Goal: Task Accomplishment & Management: Complete application form

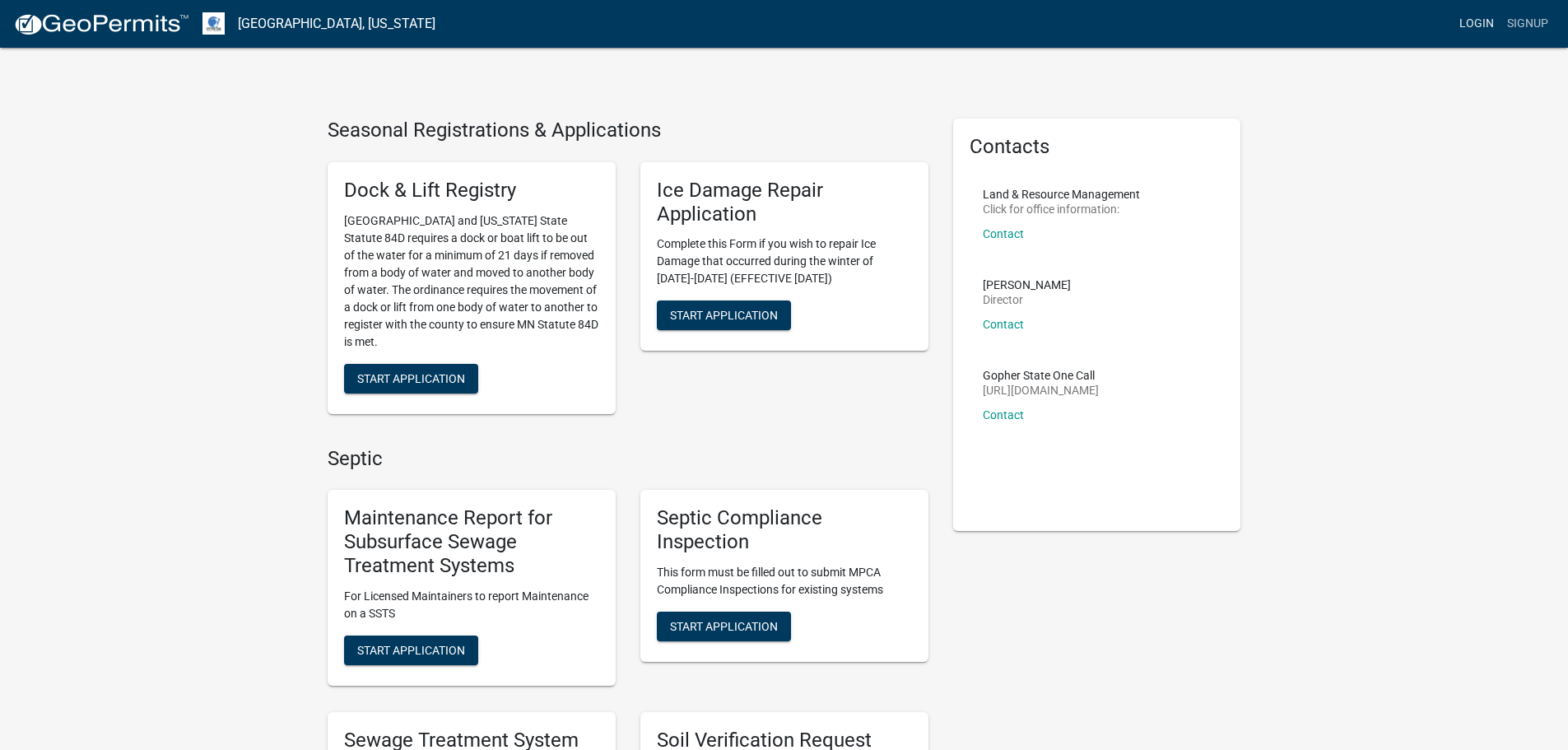
click at [1486, 17] on link "Login" at bounding box center [1476, 24] width 48 height 31
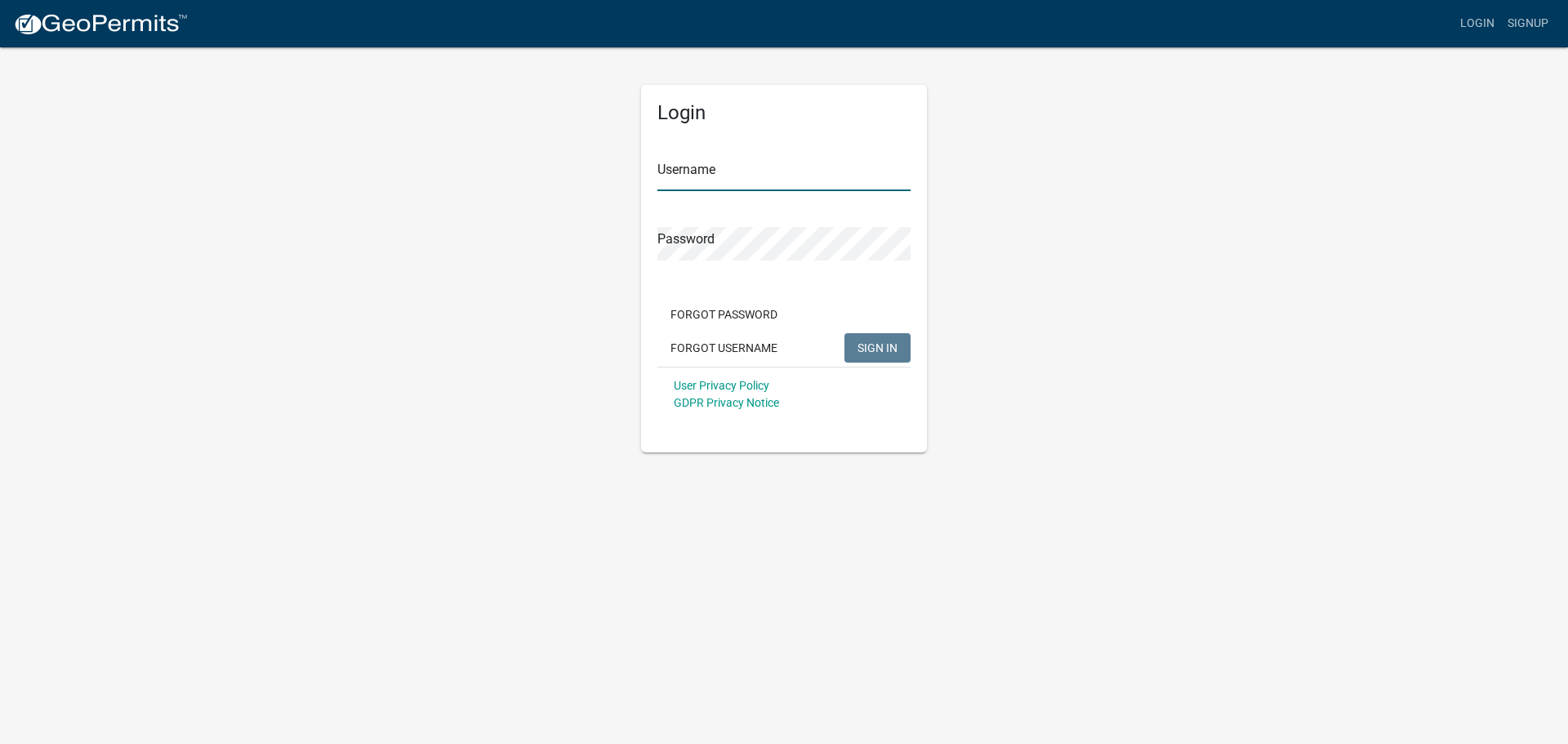
click at [696, 173] on input "Username" at bounding box center [784, 174] width 253 height 34
type input "TTTAlex"
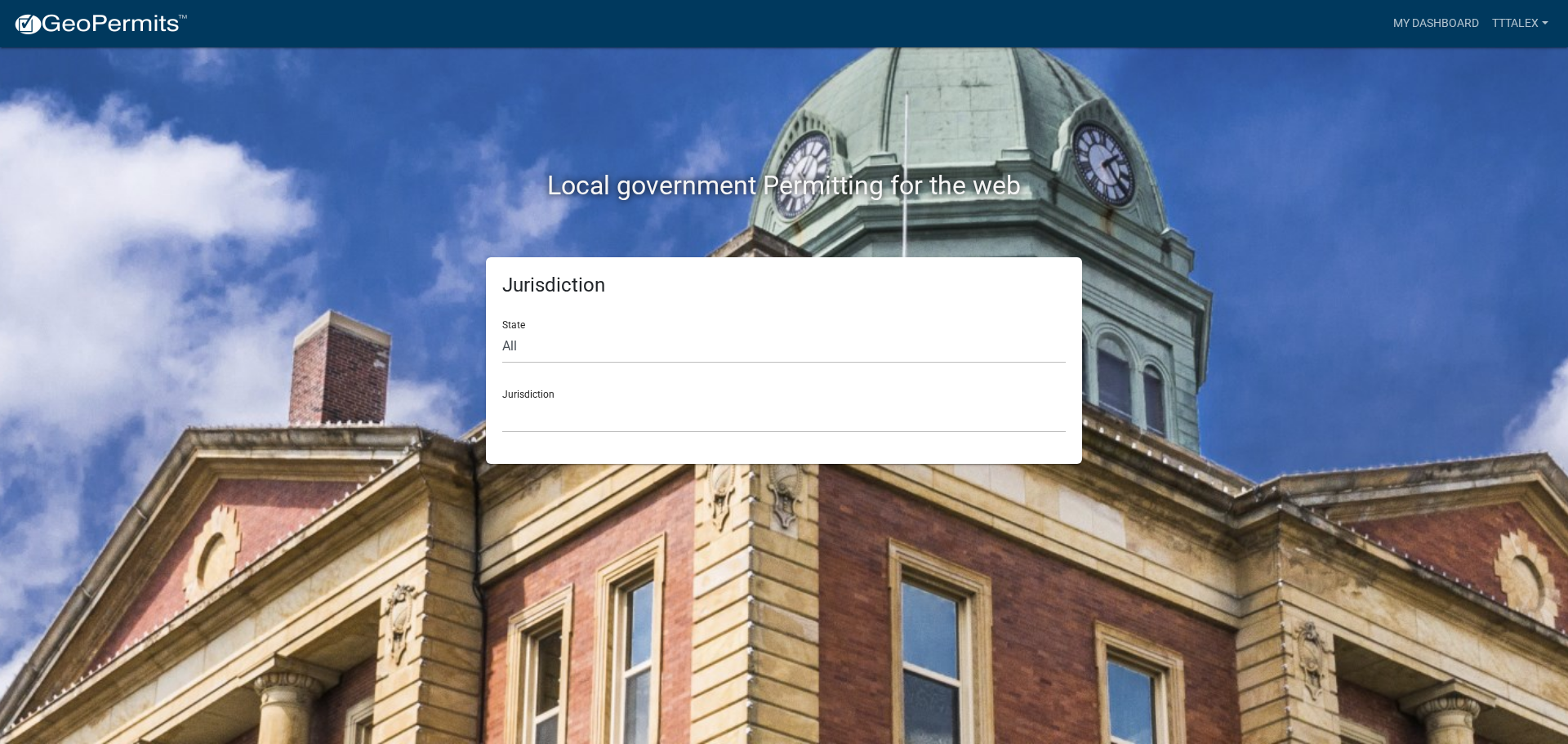
click at [662, 389] on div "Jurisdiction [GEOGRAPHIC_DATA], [US_STATE] [GEOGRAPHIC_DATA], [US_STATE][PERSON…" at bounding box center [784, 404] width 564 height 56
click at [613, 329] on select "All [US_STATE] [US_STATE] [US_STATE] [US_STATE] [US_STATE] [US_STATE] [US_STATE…" at bounding box center [784, 346] width 564 height 34
select select "[US_STATE]"
click at [503, 329] on select "All [US_STATE] [US_STATE] [US_STATE] [US_STATE] [US_STATE] [US_STATE] [US_STATE…" at bounding box center [784, 346] width 564 height 34
click at [574, 403] on select "[GEOGRAPHIC_DATA], [US_STATE] [GEOGRAPHIC_DATA], [US_STATE] [GEOGRAPHIC_DATA], …" at bounding box center [784, 416] width 564 height 34
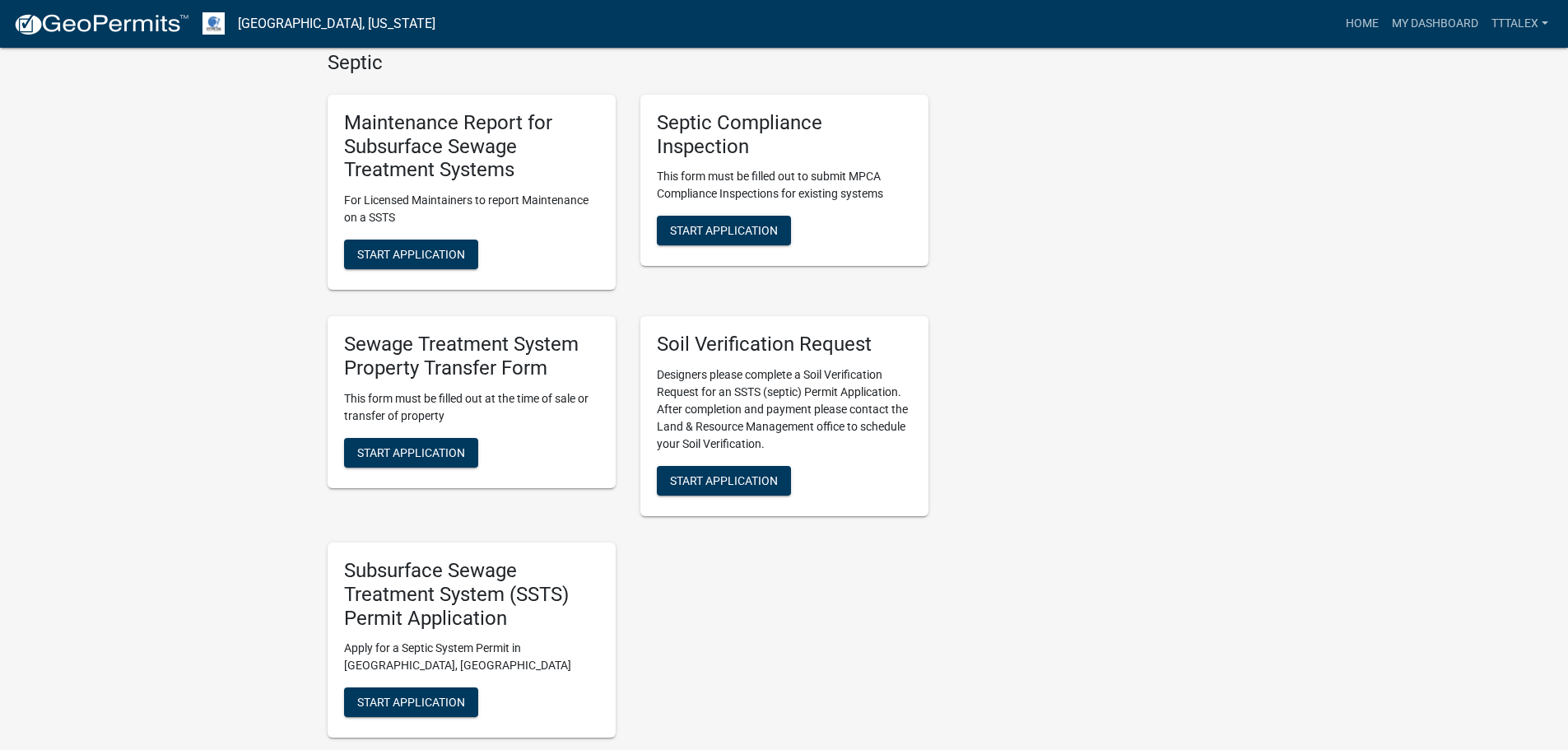
scroll to position [493, 0]
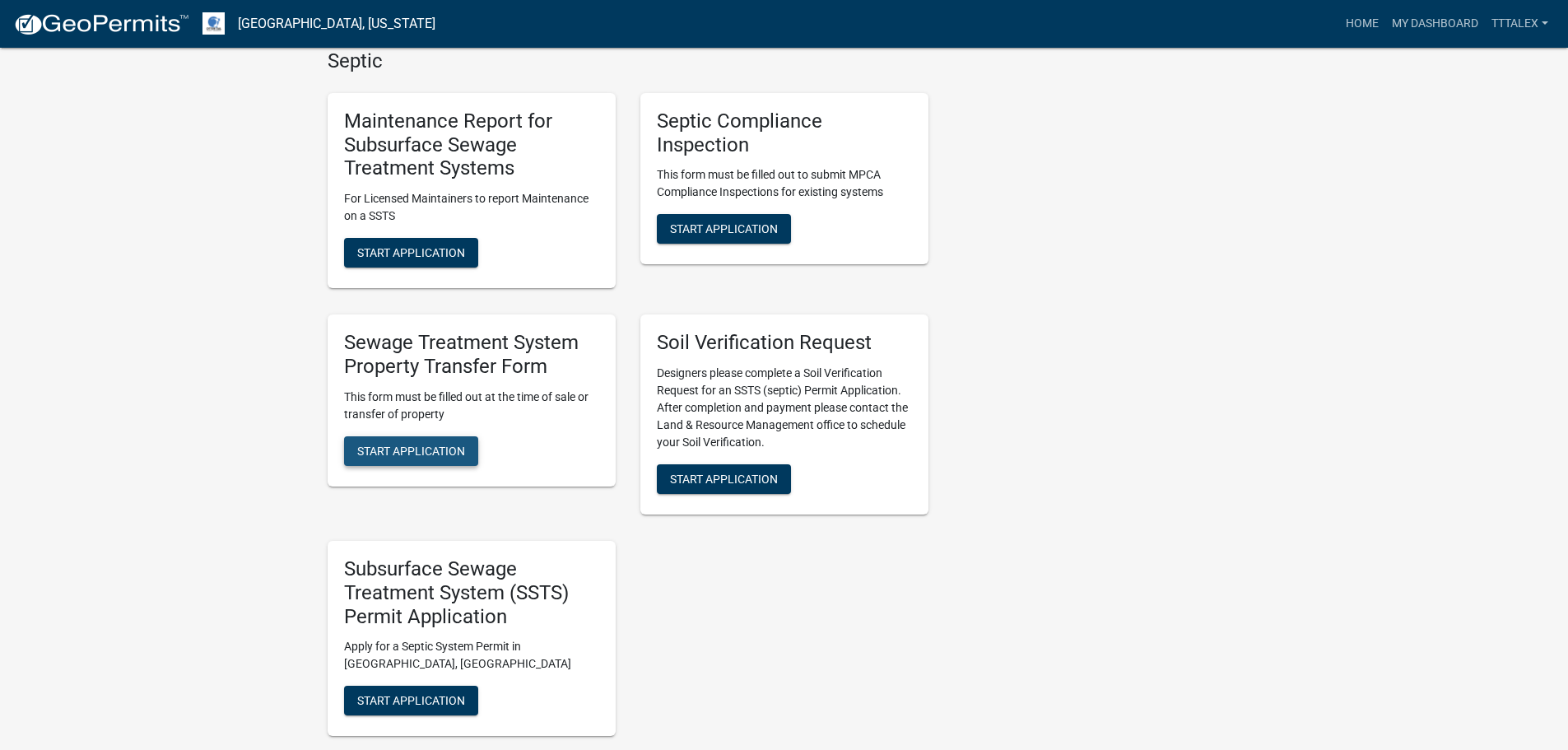
click at [414, 443] on span "Start Application" at bounding box center [411, 450] width 108 height 13
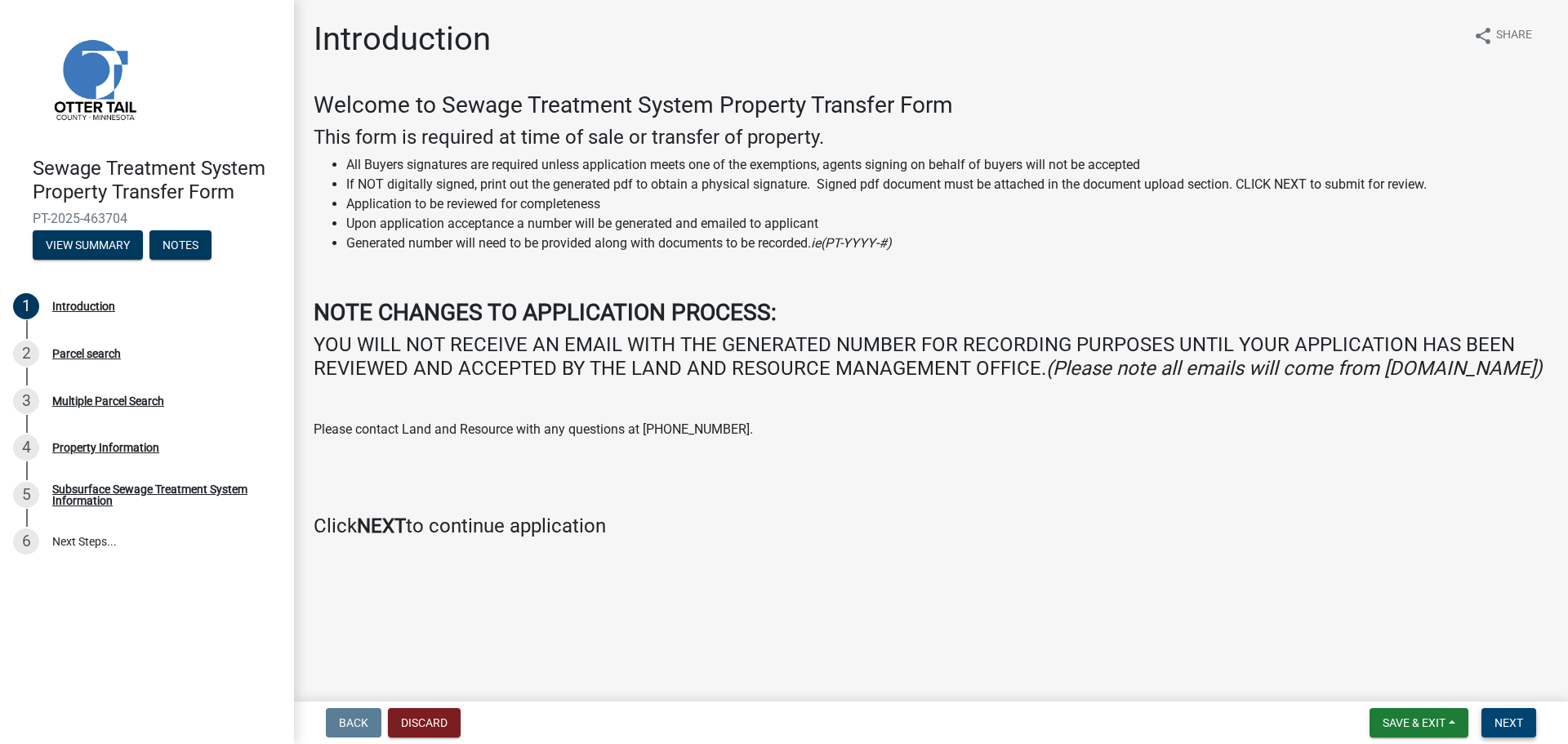
click at [1491, 719] on button "Next" at bounding box center [1508, 722] width 54 height 29
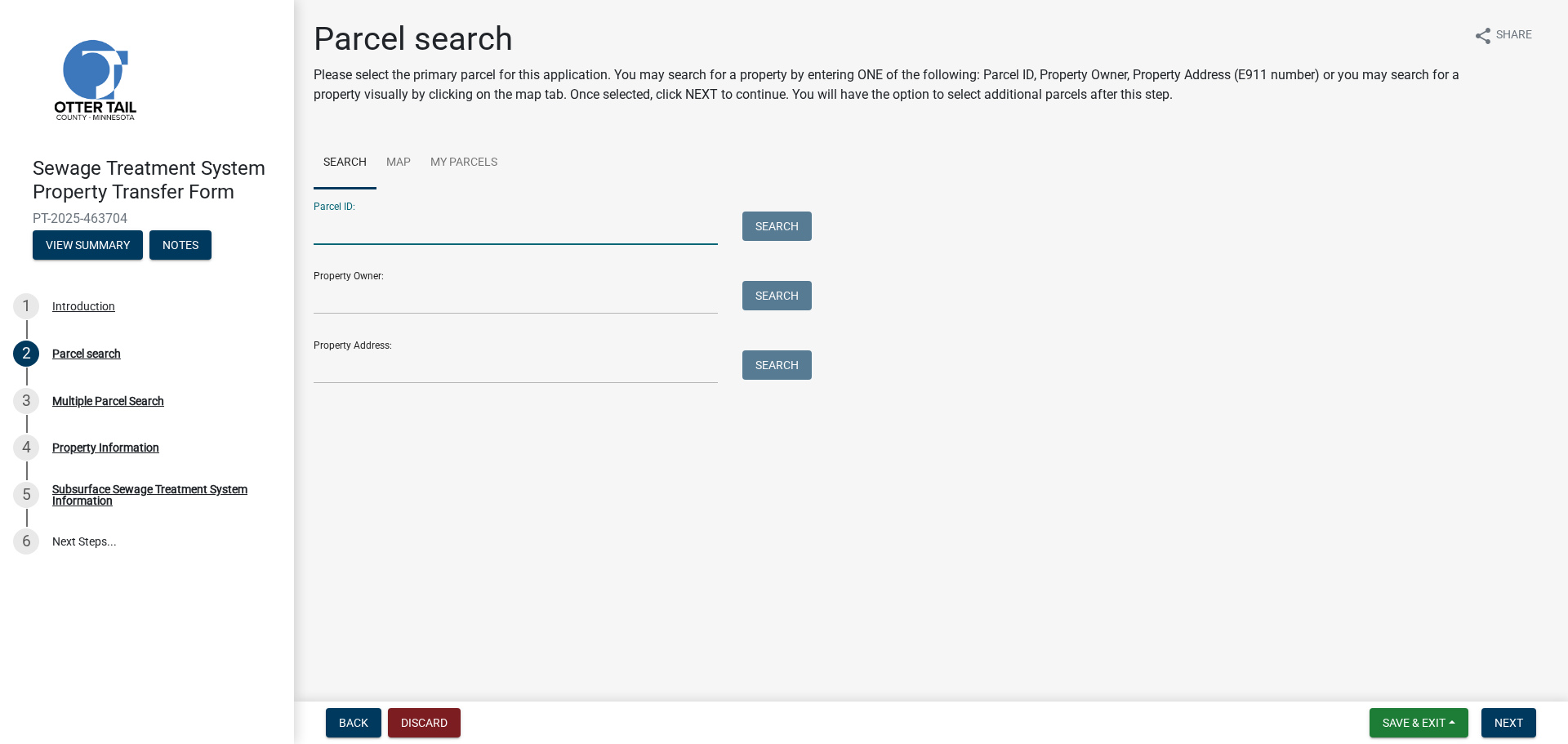
click at [400, 222] on input "Parcel ID:" at bounding box center [516, 228] width 404 height 34
click at [318, 233] on input "Parcel ID:" at bounding box center [516, 228] width 404 height 34
type input "75.000.99.0399.000"
click at [774, 226] on button "Search" at bounding box center [777, 226] width 69 height 29
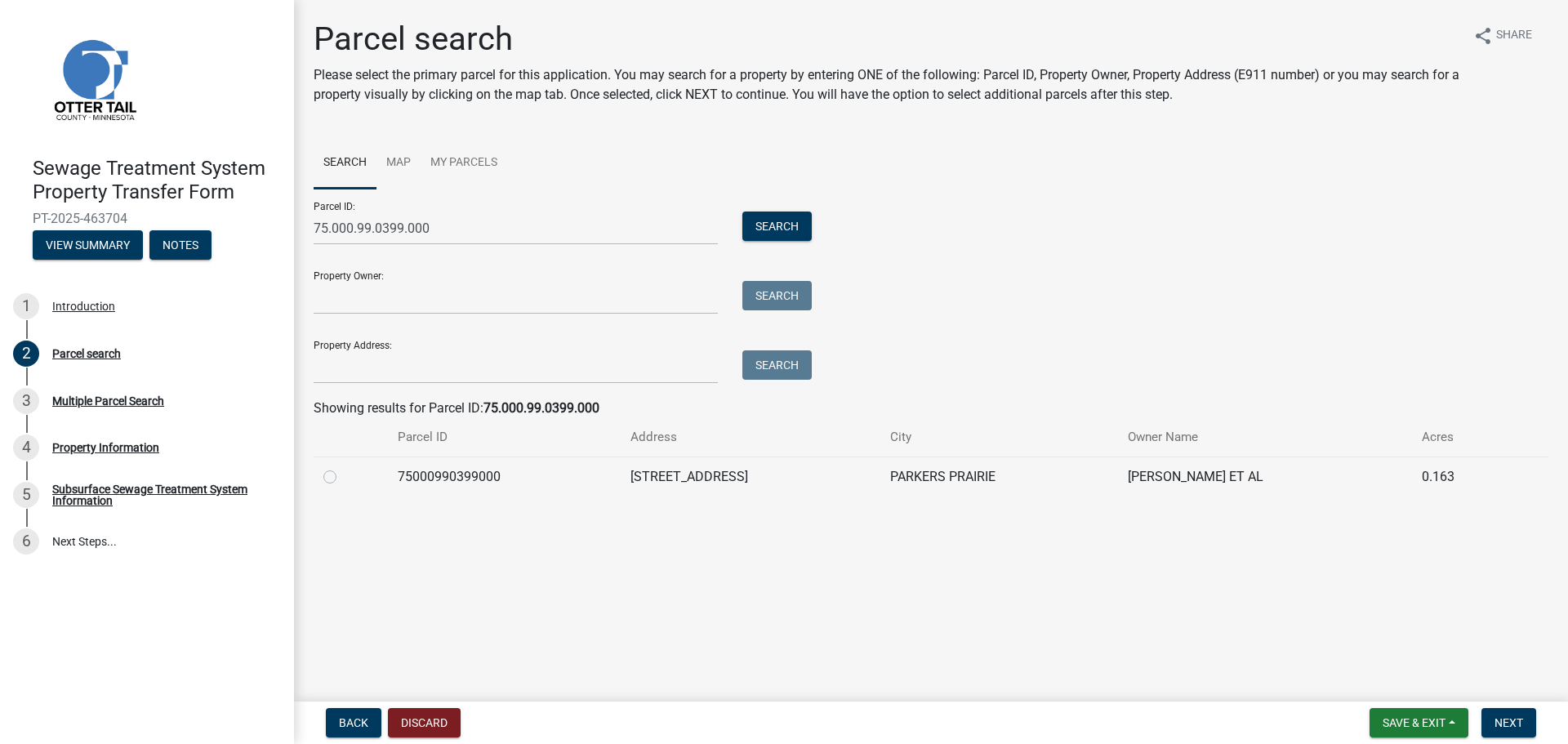
click at [343, 467] on label at bounding box center [343, 467] width 0 height 0
click at [343, 476] on input "radio" at bounding box center [347, 472] width 10 height 10
radio input "true"
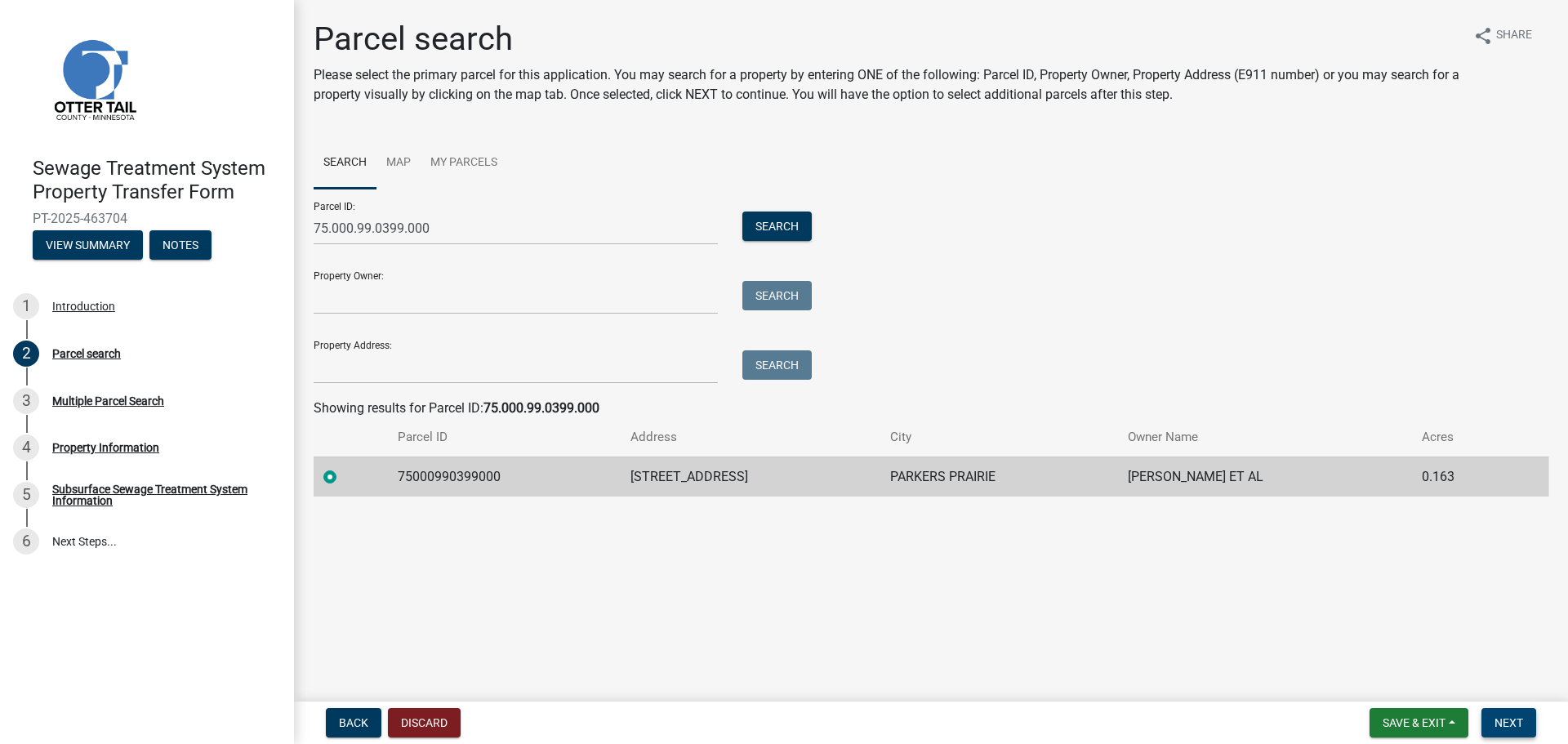
click at [1513, 720] on span "Next" at bounding box center [1508, 722] width 29 height 13
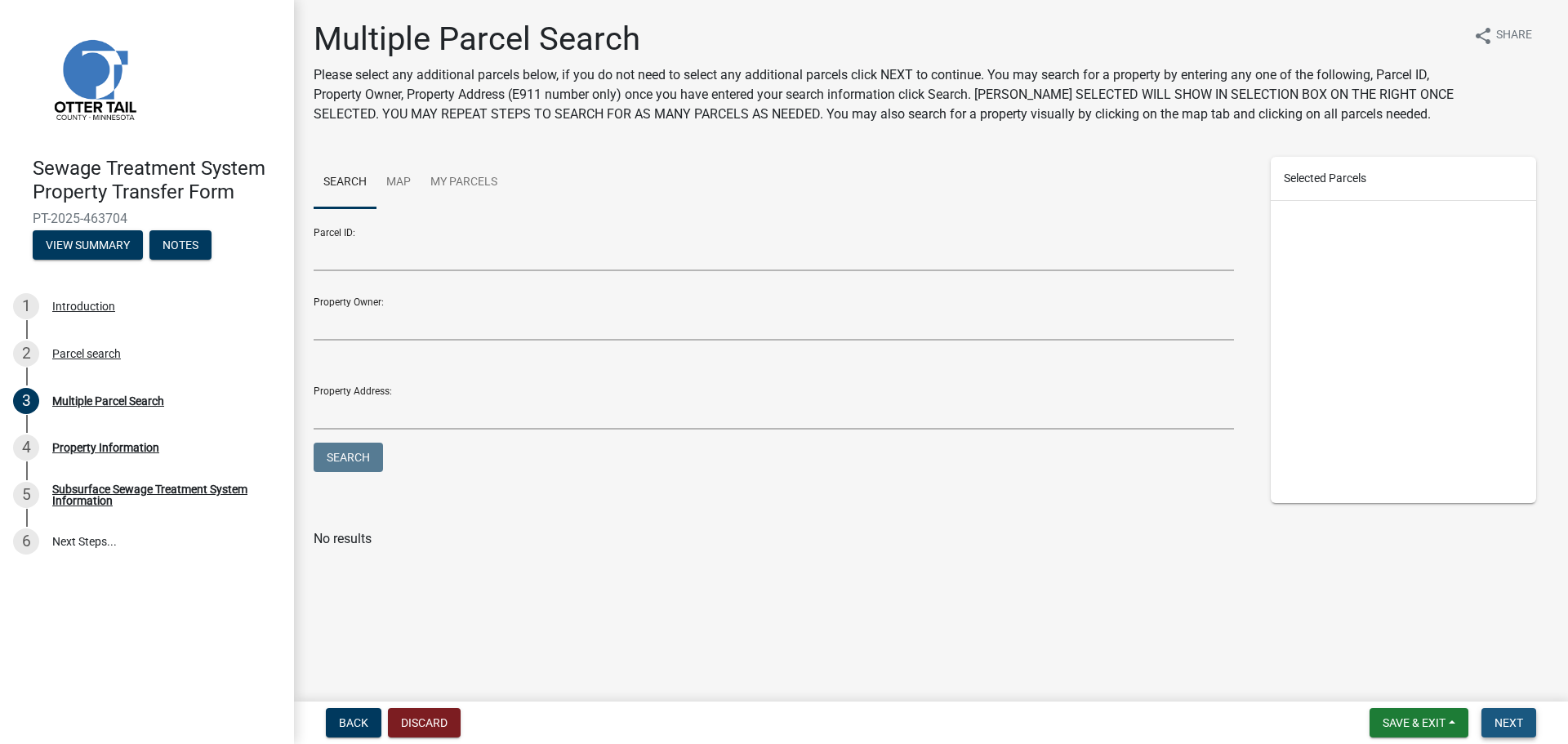
click at [1514, 717] on span "Next" at bounding box center [1508, 722] width 29 height 13
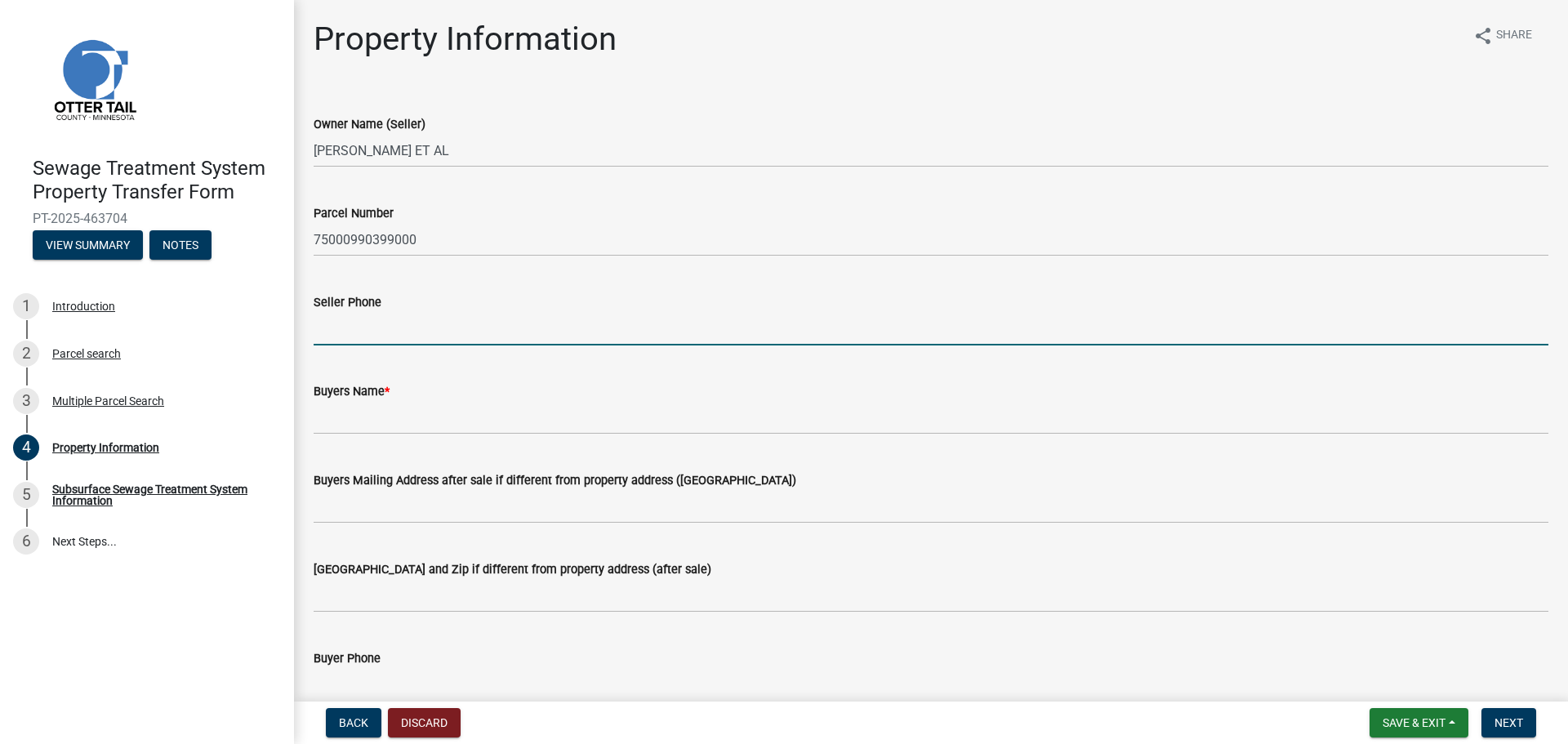
click at [353, 316] on input "Seller Phone" at bounding box center [931, 328] width 1235 height 34
click at [349, 328] on input "Seller Phone" at bounding box center [931, 328] width 1235 height 34
type input "3202192907"
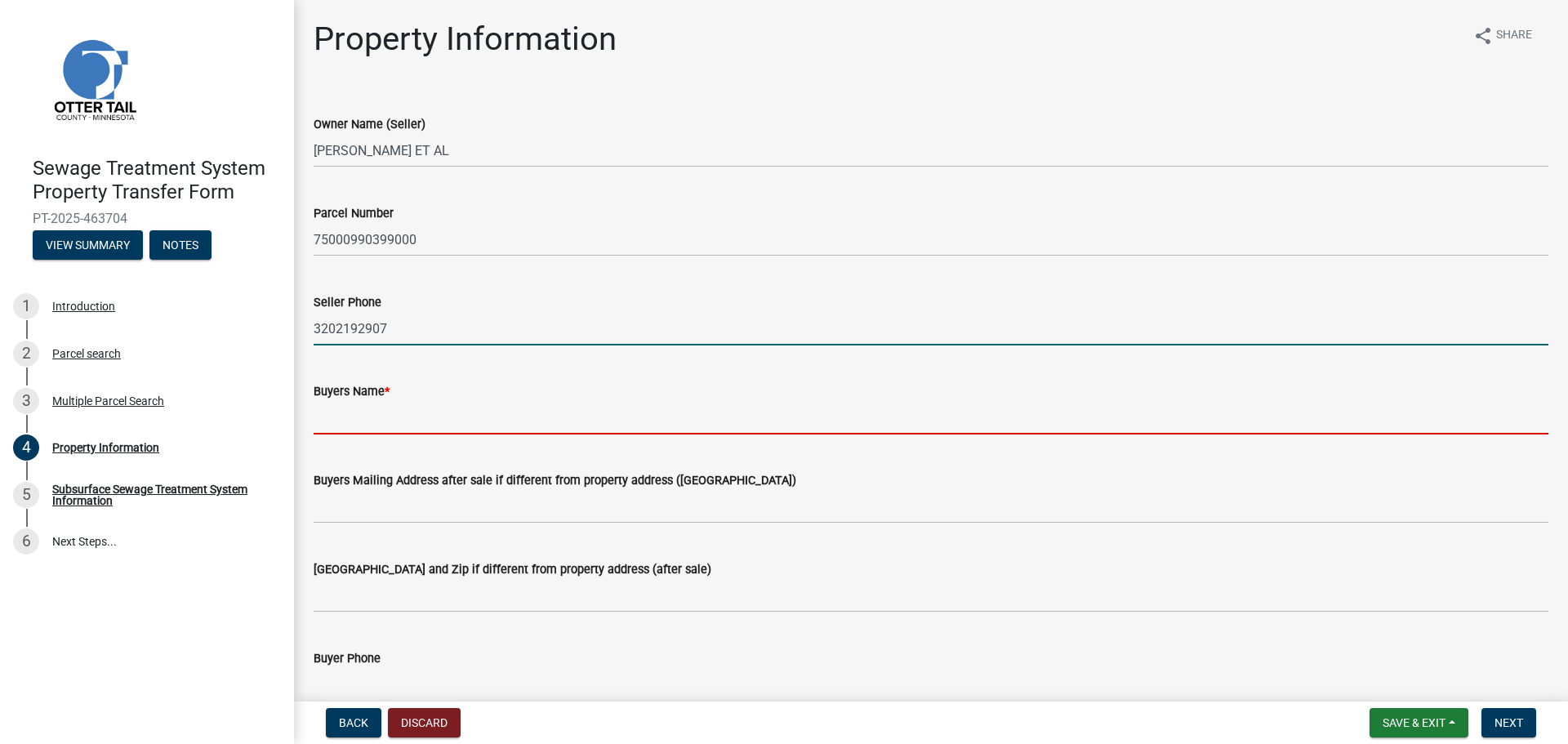
click at [351, 421] on input "Buyers Name *" at bounding box center [931, 417] width 1235 height 34
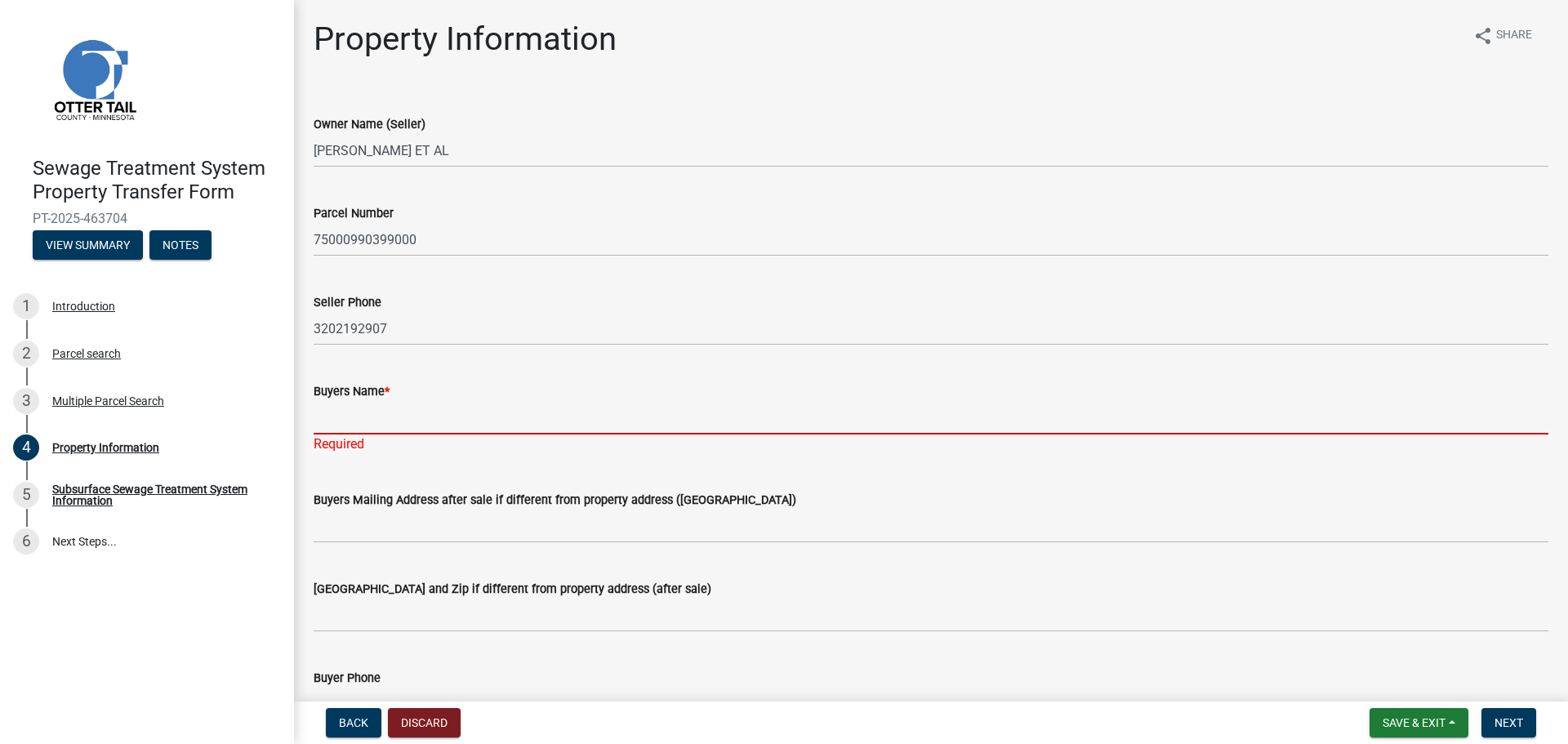
drag, startPoint x: 339, startPoint y: 422, endPoint x: 335, endPoint y: 406, distance: 16.5
click at [339, 422] on input "Buyers Name *" at bounding box center [931, 417] width 1235 height 34
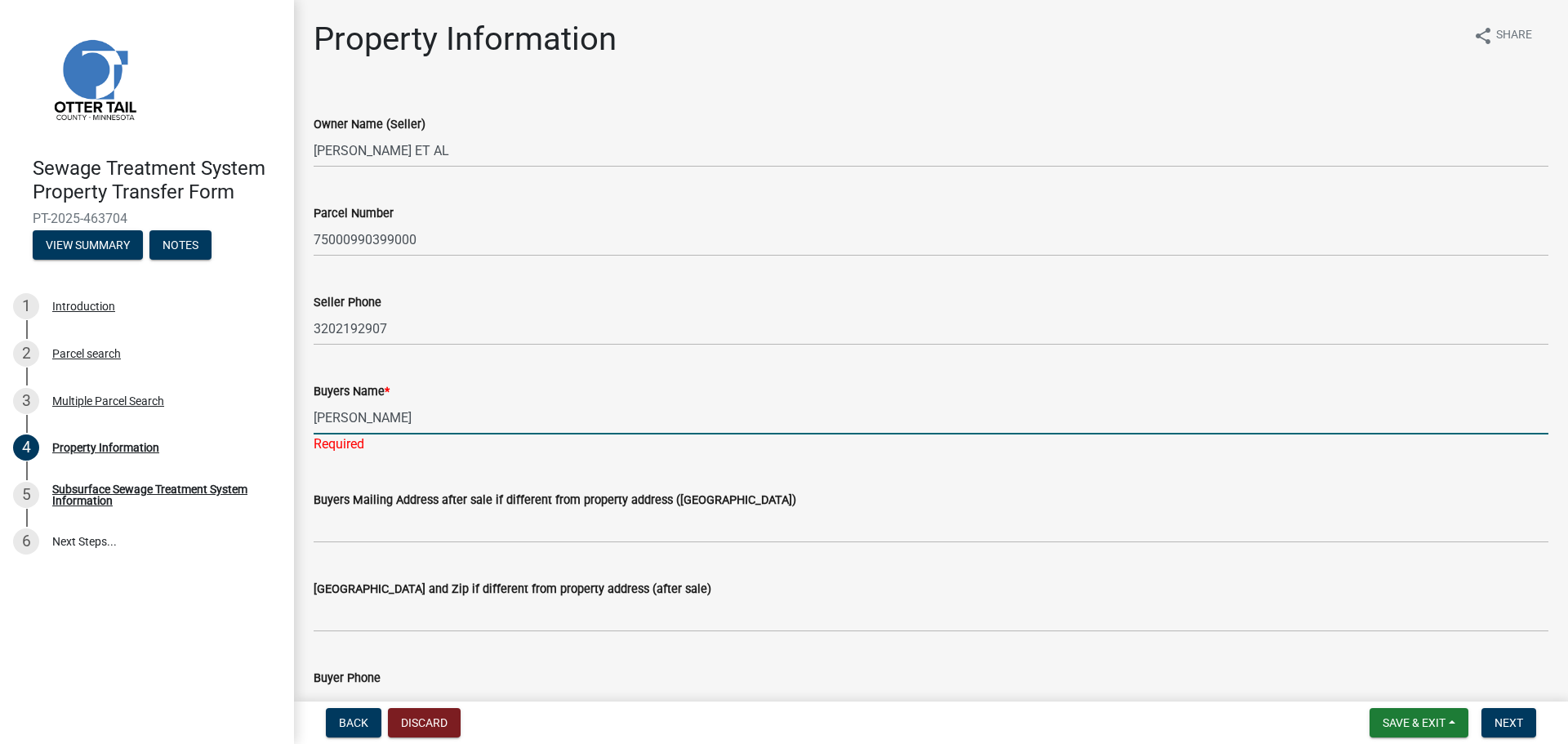
type input "[PERSON_NAME]"
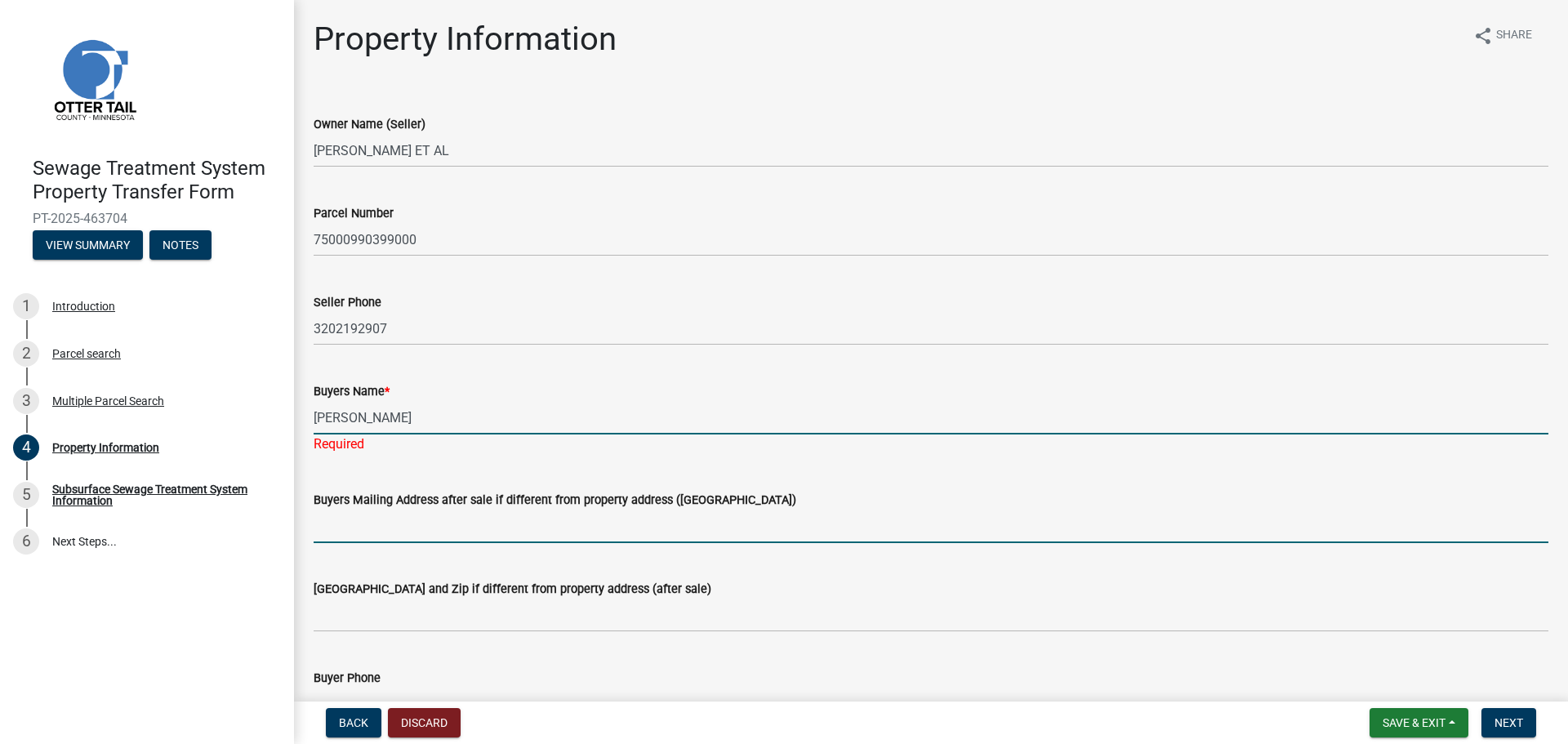
click at [330, 528] on wm-data-entity-input "Buyers Mailing Address after sale if different from property address ([GEOGRAPH…" at bounding box center [931, 511] width 1235 height 89
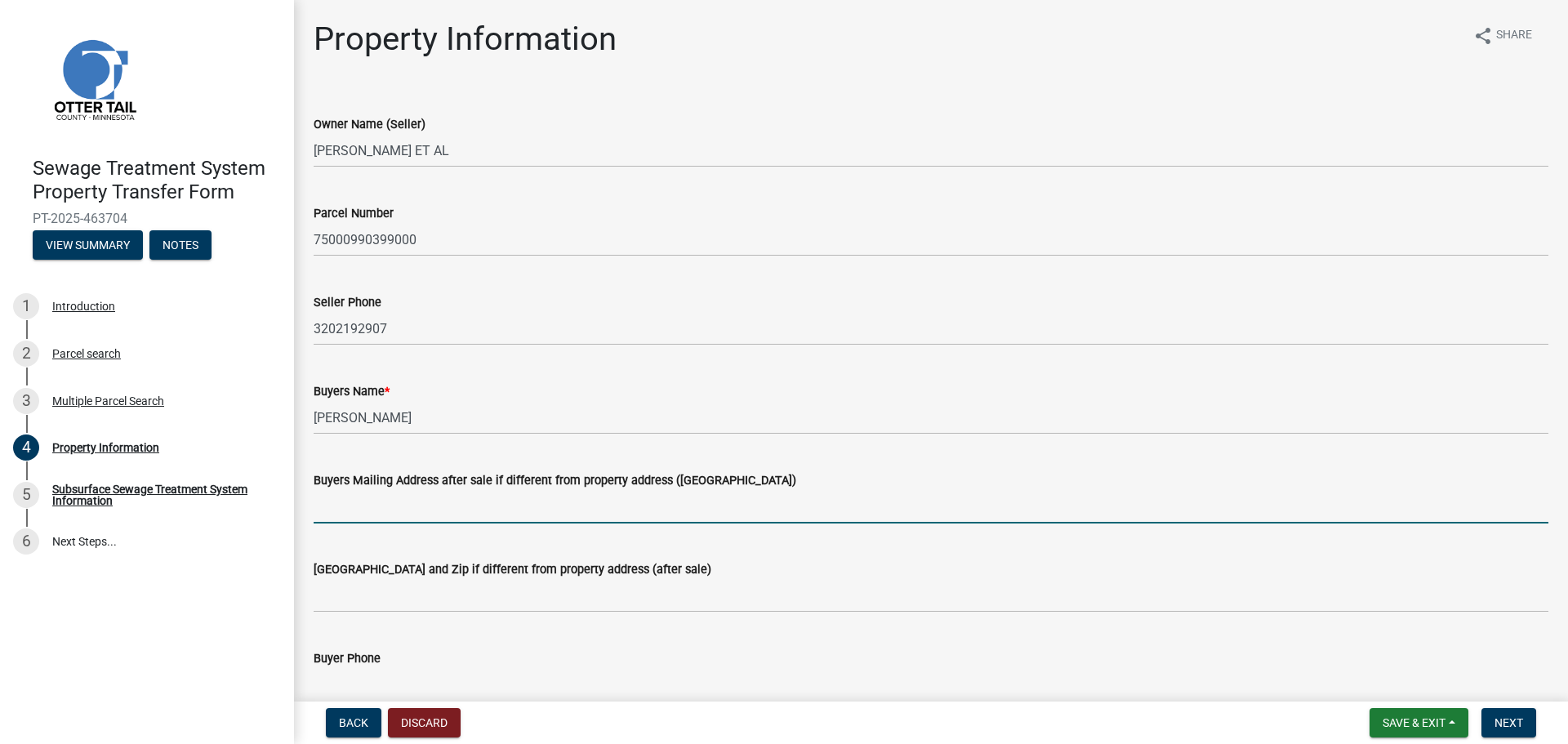
click at [332, 505] on input "Buyers Mailing Address after sale if different from property address ([GEOGRAPH…" at bounding box center [931, 506] width 1235 height 34
type input "[STREET_ADDRESS]"
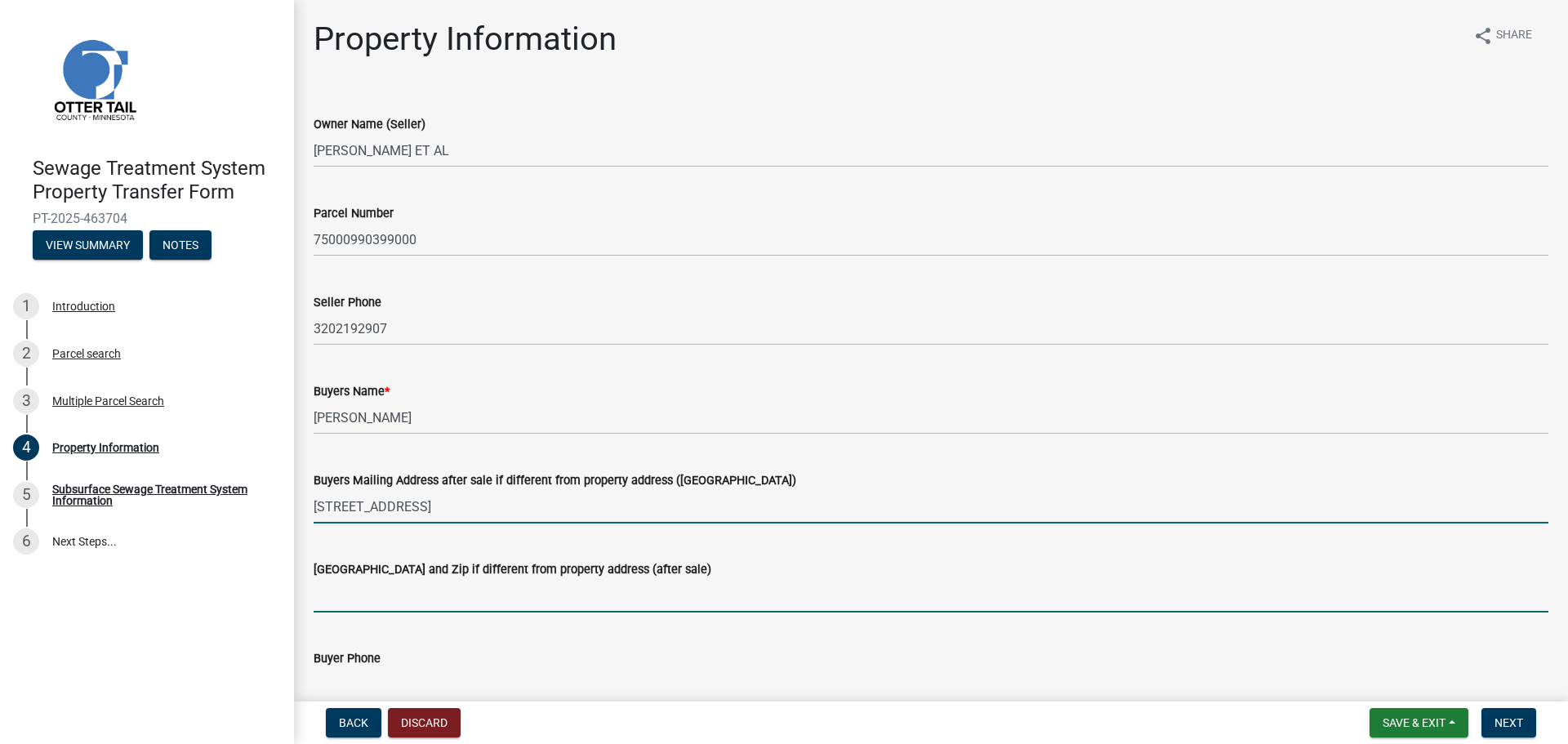
click at [349, 592] on input "[GEOGRAPHIC_DATA] and Zip if different from property address (after sale)" at bounding box center [931, 596] width 1235 height 34
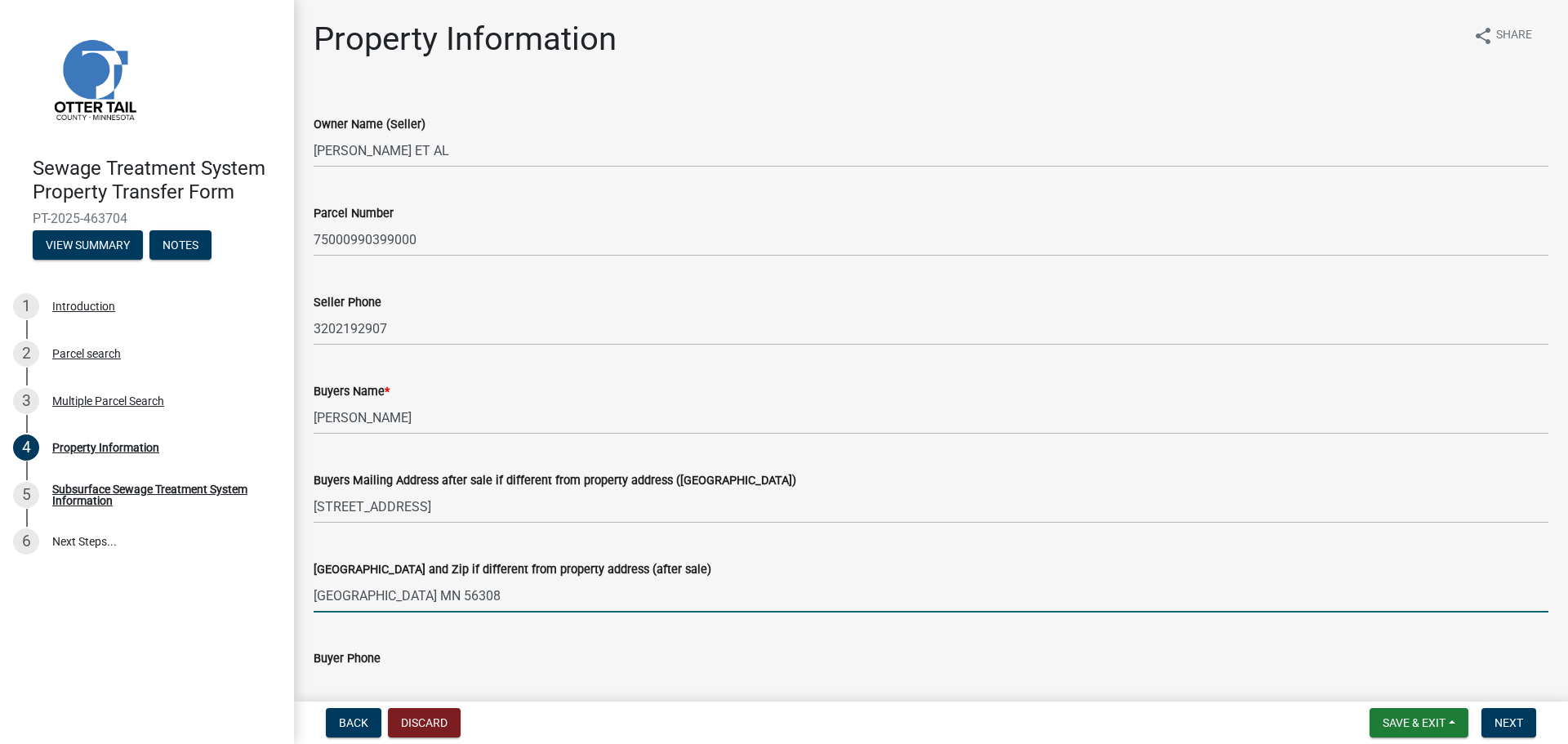
type input "[GEOGRAPHIC_DATA] MN 56308"
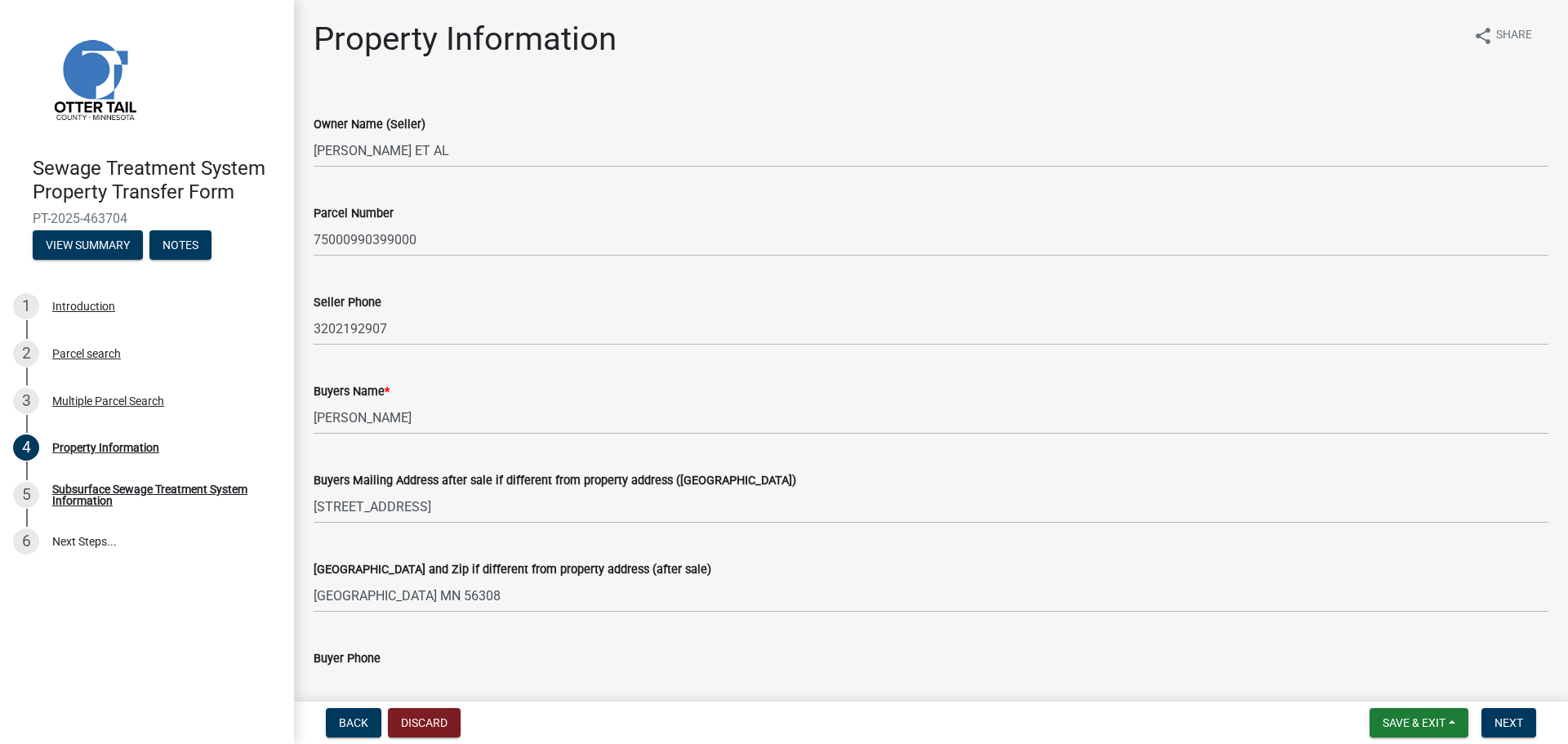
click at [349, 681] on input "Buyer Phone" at bounding box center [931, 685] width 1235 height 34
type input "3202192377"
click at [1502, 728] on span "Next" at bounding box center [1508, 722] width 29 height 13
click at [1507, 721] on span "Next" at bounding box center [1508, 722] width 29 height 13
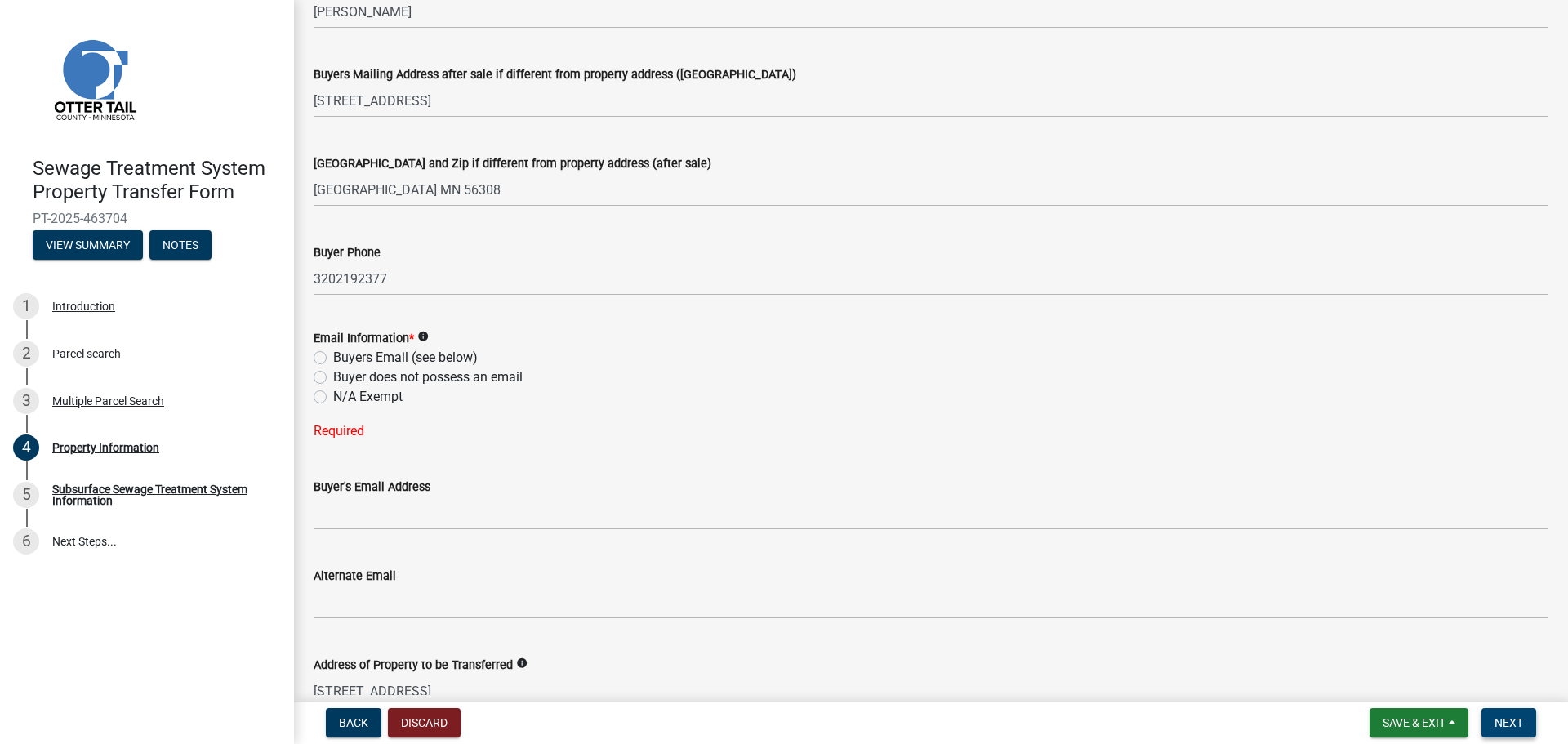
scroll to position [408, 0]
click at [333, 360] on label "Buyers Email (see below)" at bounding box center [405, 355] width 144 height 20
click at [333, 356] on input "Buyers Email (see below)" at bounding box center [338, 350] width 10 height 10
radio input "true"
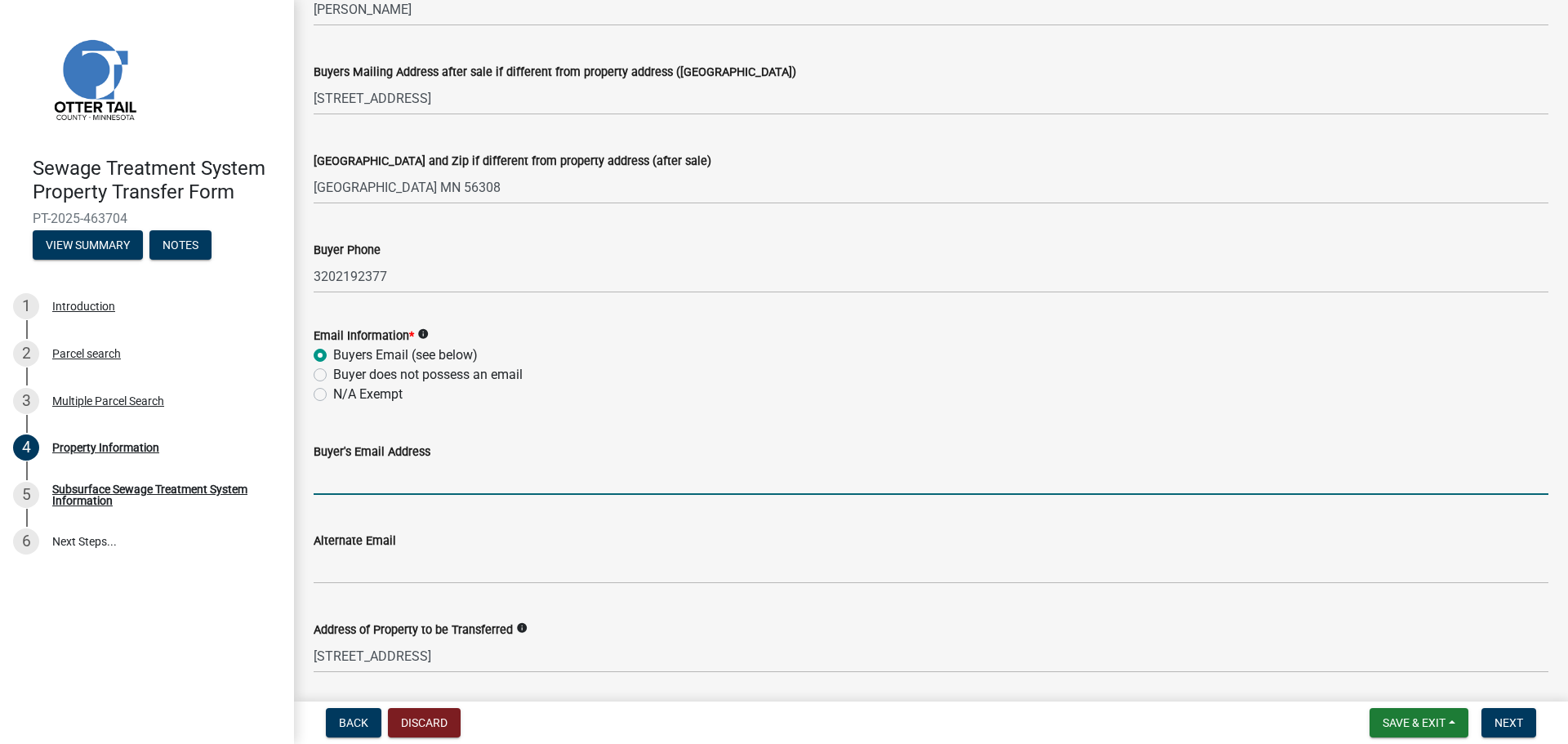
click at [327, 464] on input "Buyer's Email Address" at bounding box center [931, 478] width 1235 height 34
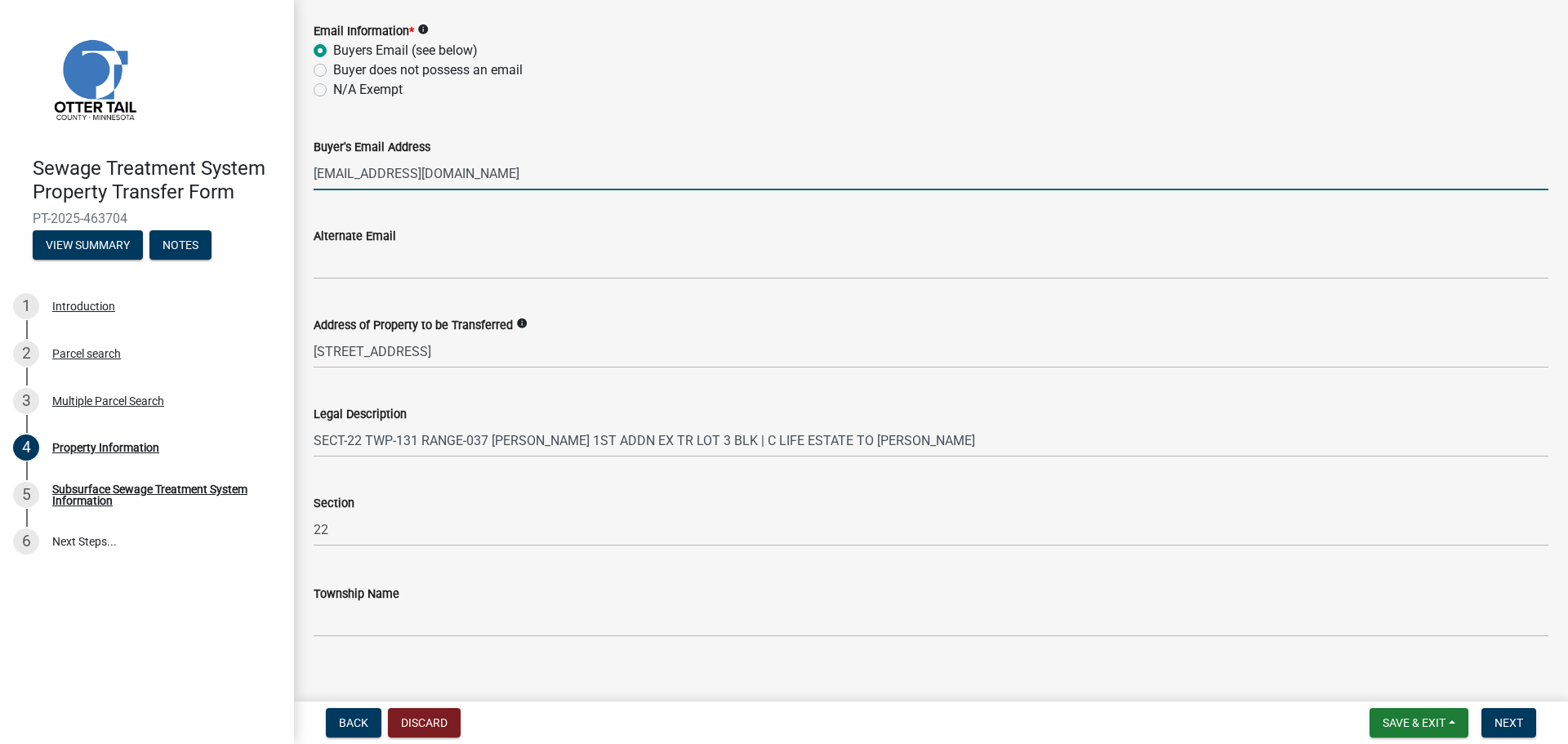
scroll to position [732, 0]
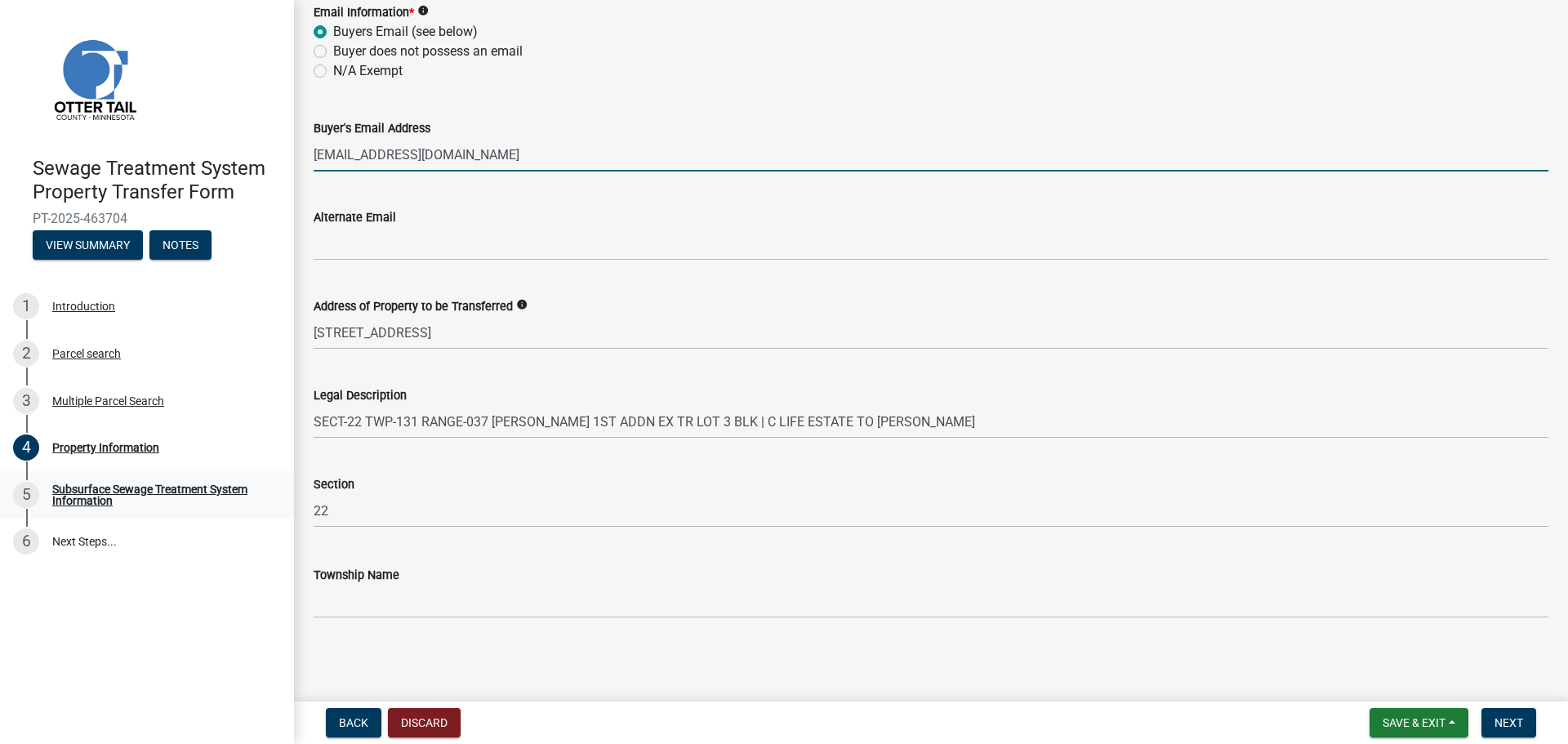
type input "[EMAIL_ADDRESS][DOMAIN_NAME]"
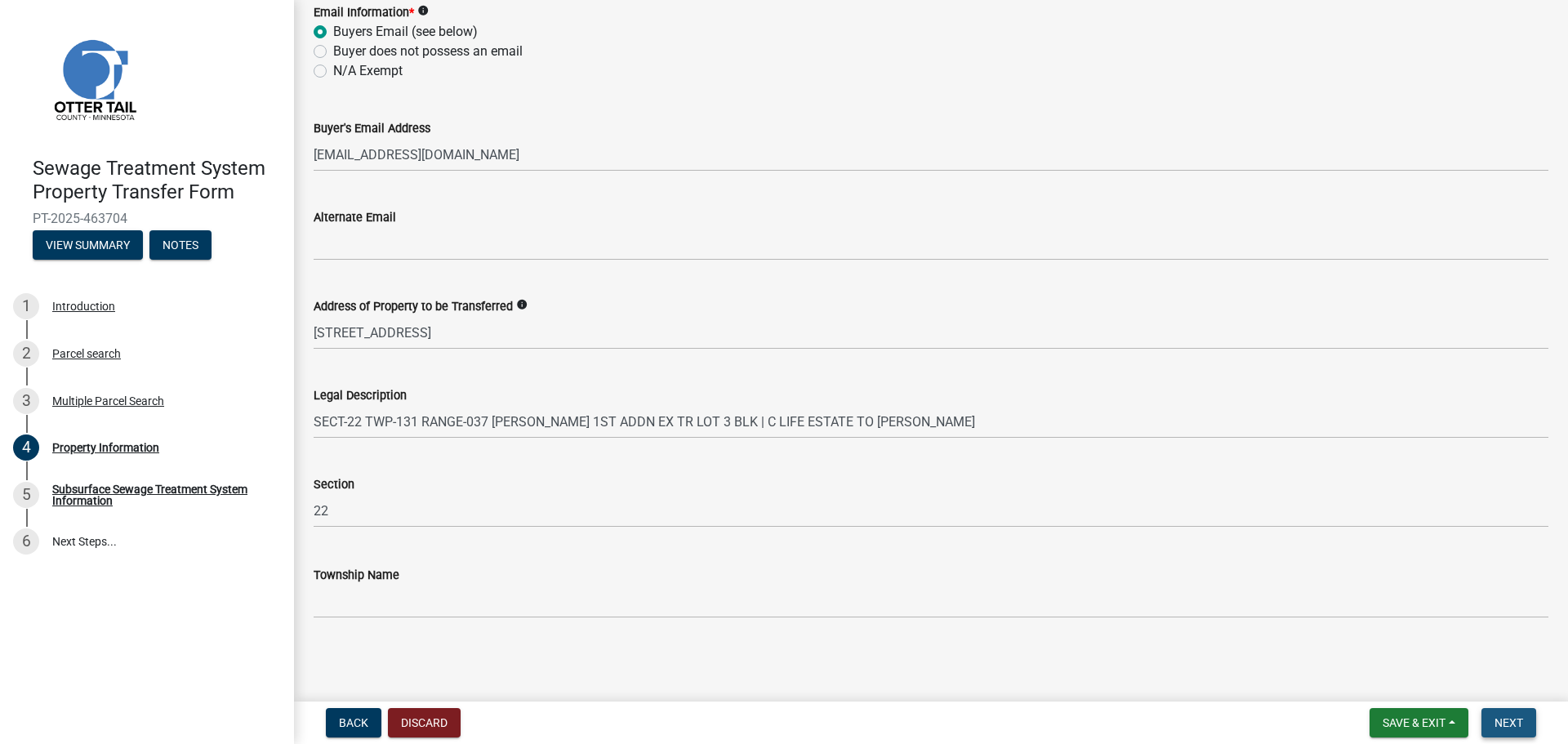
click at [1508, 720] on span "Next" at bounding box center [1508, 722] width 29 height 13
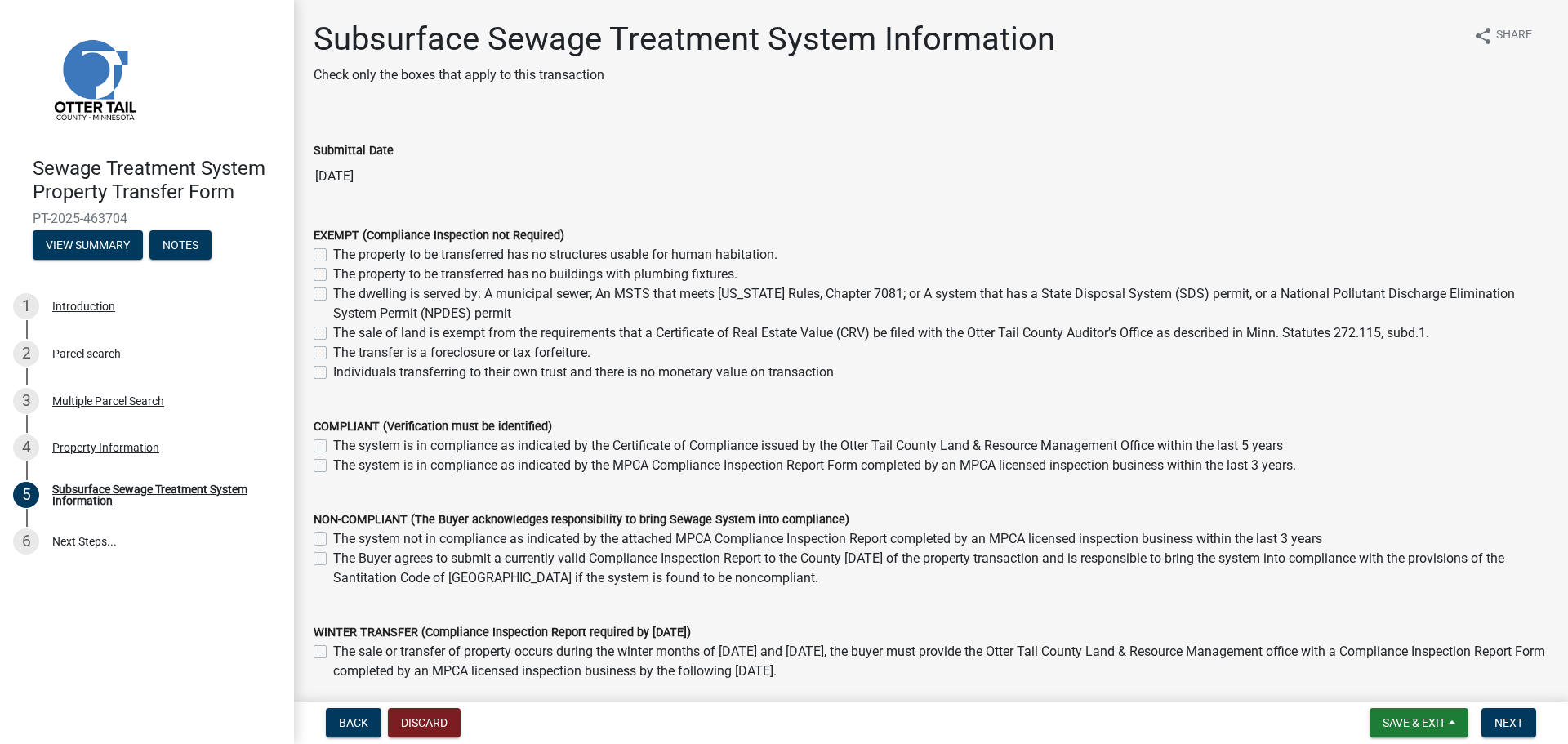
click at [333, 290] on label "The dwelling is served by: A municipal sewer; An MSTS that meets [US_STATE] Rul…" at bounding box center [941, 304] width 1215 height 39
click at [333, 290] on input "The dwelling is served by: A municipal sewer; An MSTS that meets [US_STATE] Rul…" at bounding box center [338, 289] width 10 height 10
checkbox input "true"
checkbox input "false"
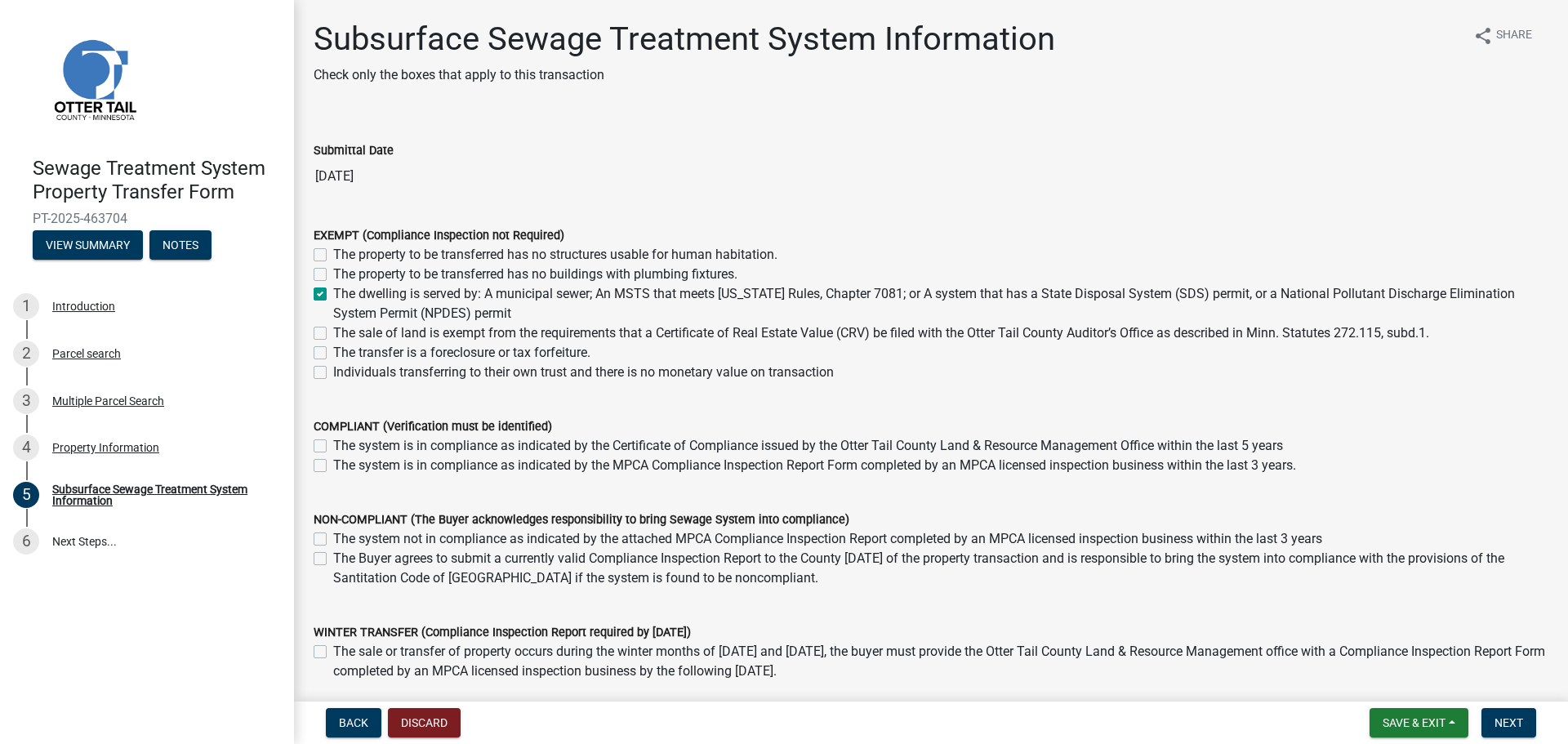
checkbox input "true"
checkbox input "false"
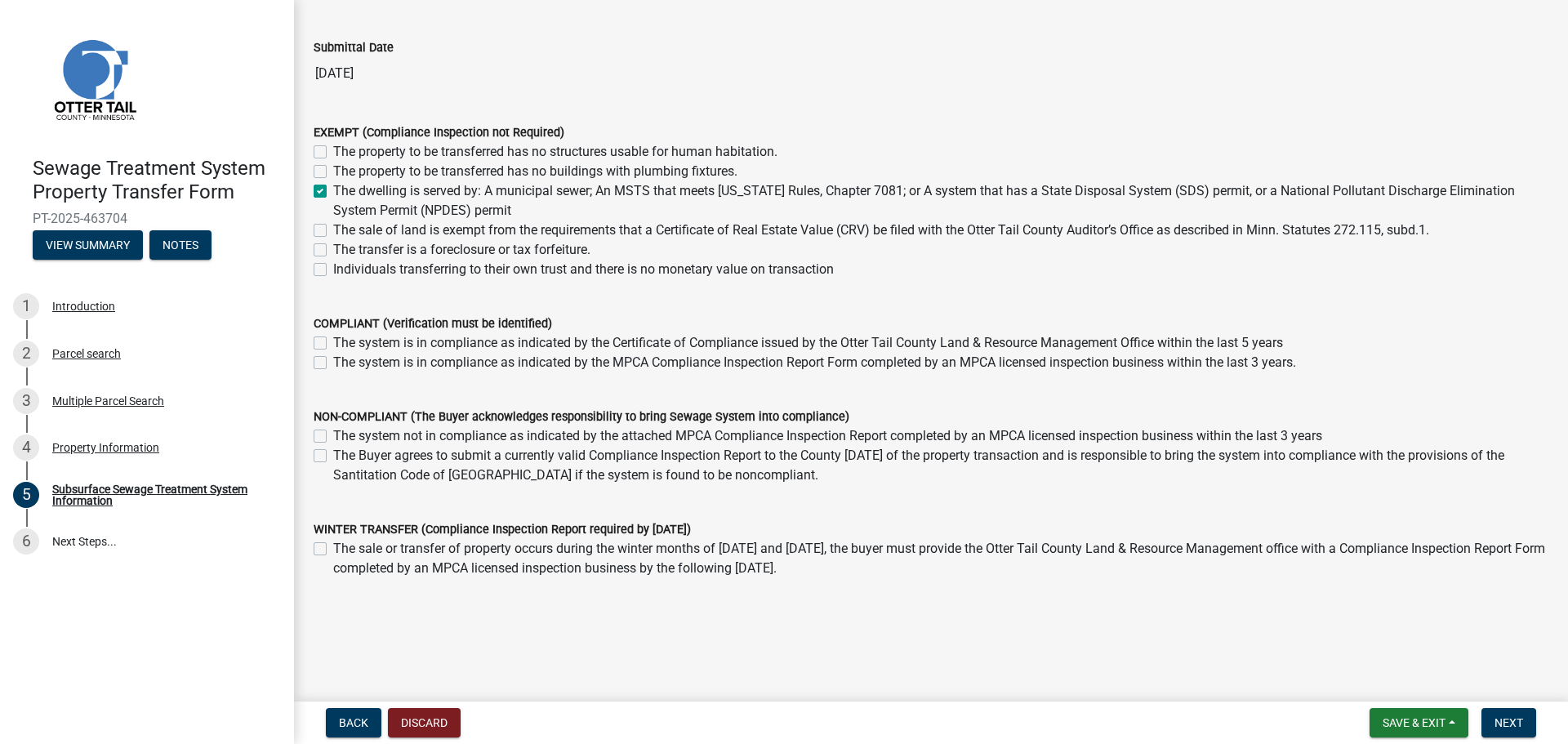
scroll to position [117, 0]
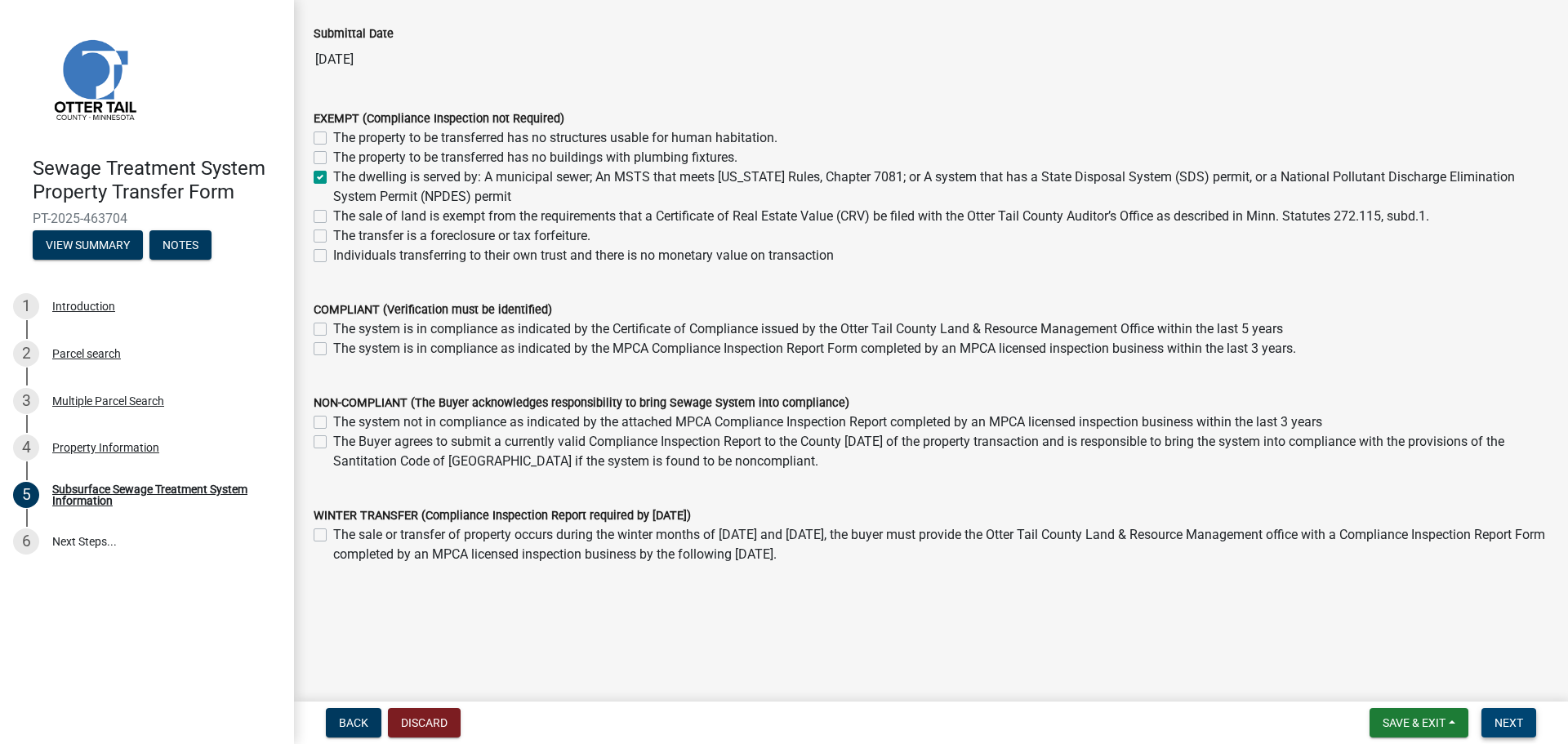
click at [1502, 722] on span "Next" at bounding box center [1508, 722] width 29 height 13
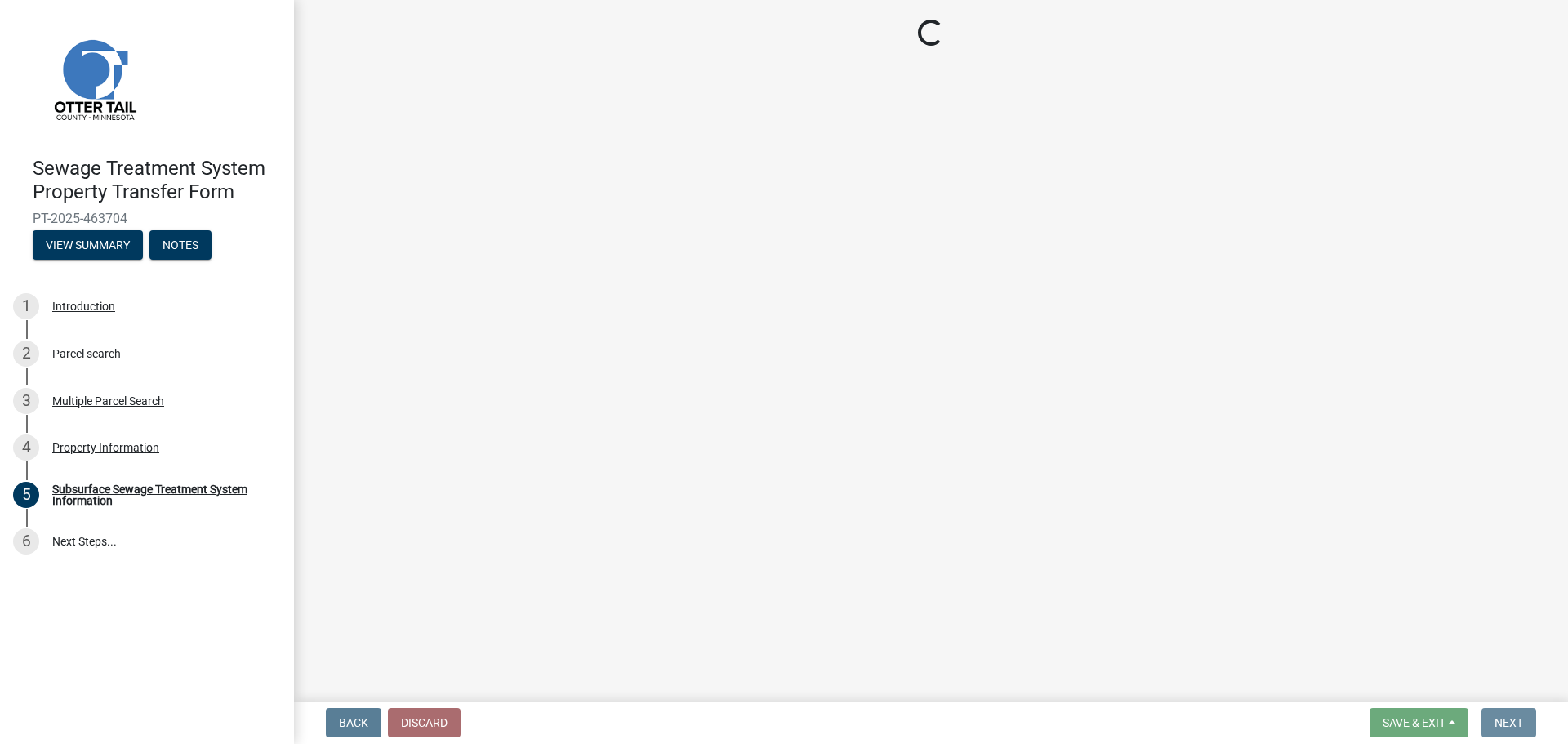
scroll to position [0, 0]
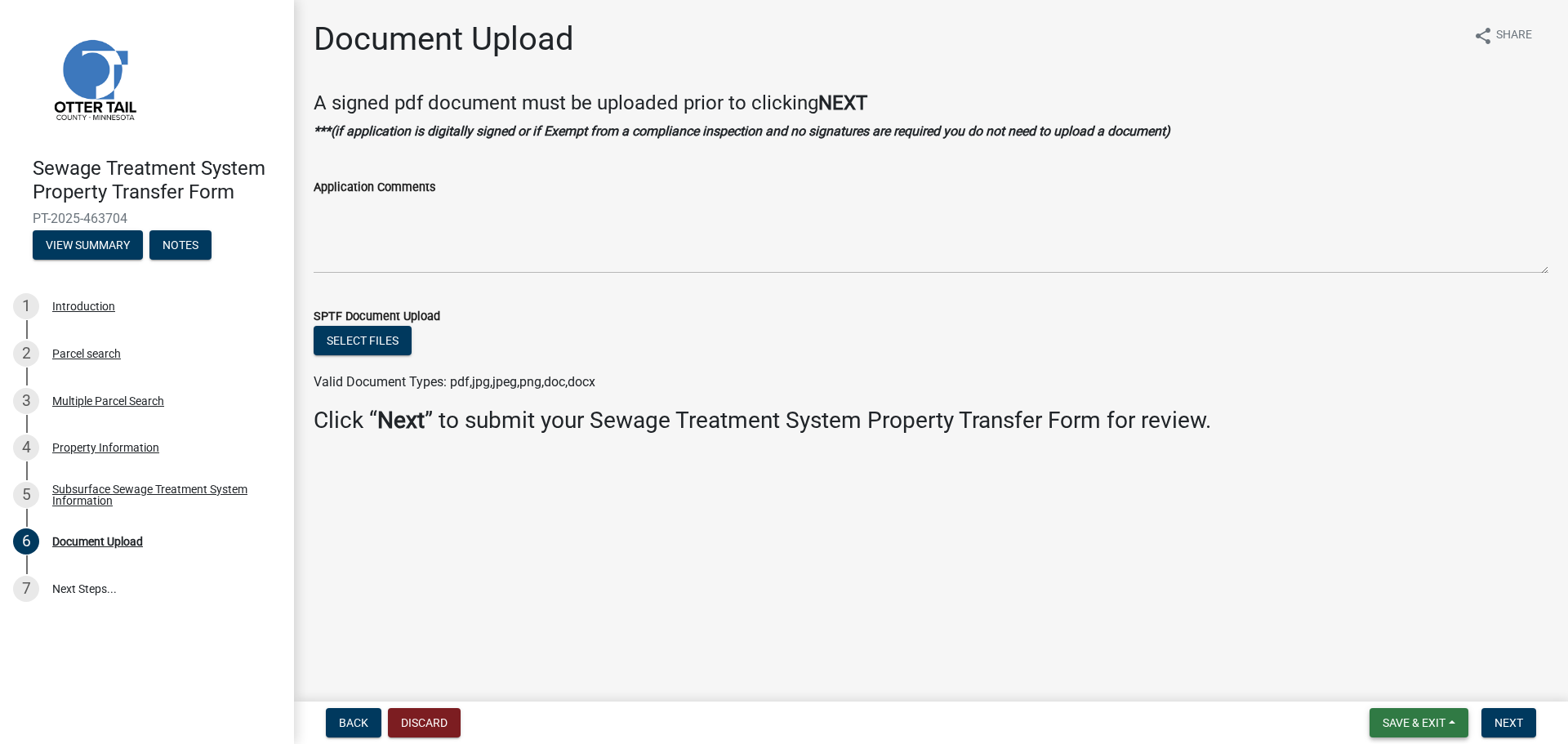
click at [1398, 724] on span "Save & Exit" at bounding box center [1414, 722] width 63 height 13
click at [1372, 643] on button "Save" at bounding box center [1403, 641] width 131 height 39
click at [1504, 722] on span "Next" at bounding box center [1508, 722] width 29 height 13
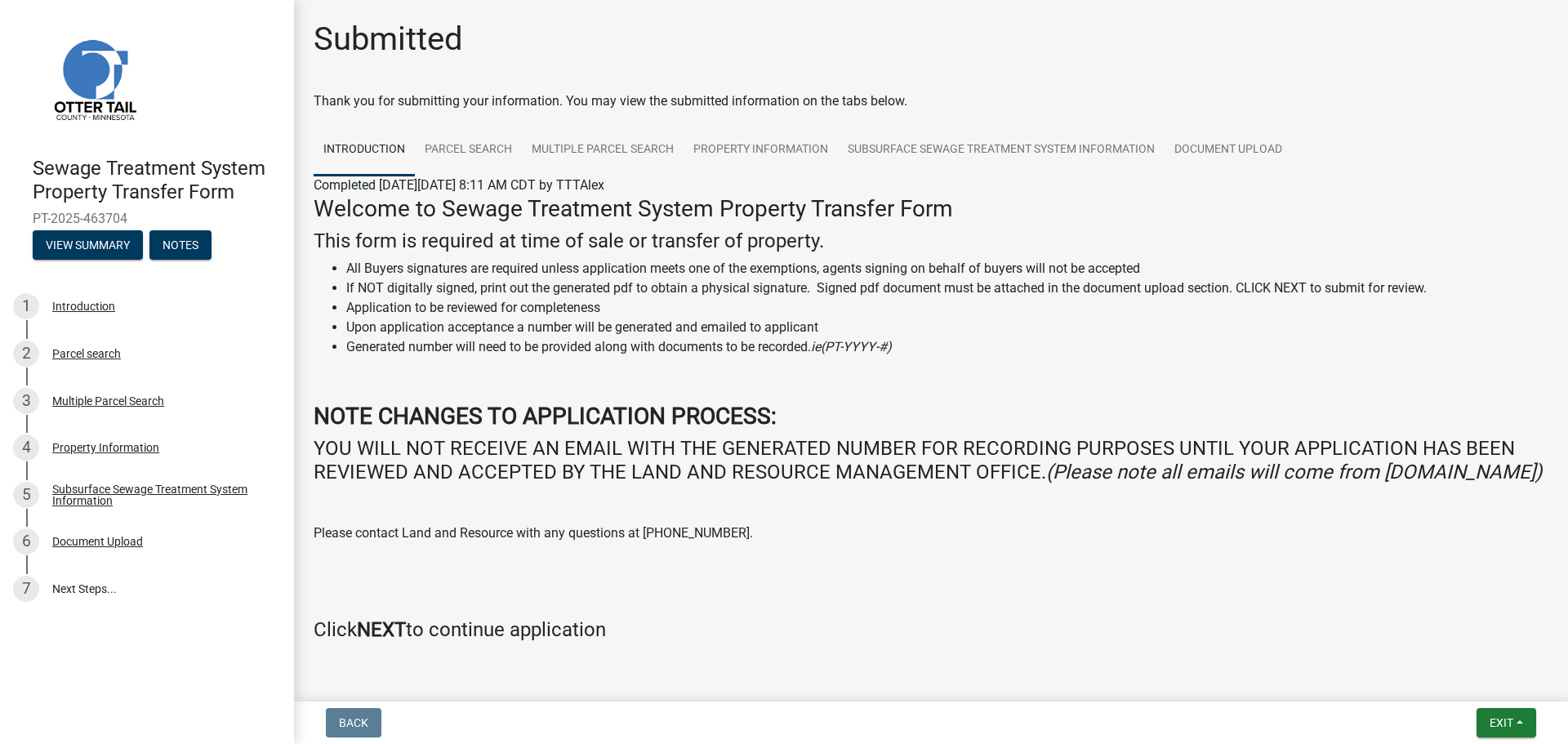
click at [73, 220] on span "PT-2025-463704" at bounding box center [147, 218] width 228 height 16
click at [1489, 719] on span "Exit" at bounding box center [1501, 722] width 23 height 13
click at [1458, 676] on button "Save & Exit" at bounding box center [1471, 680] width 131 height 39
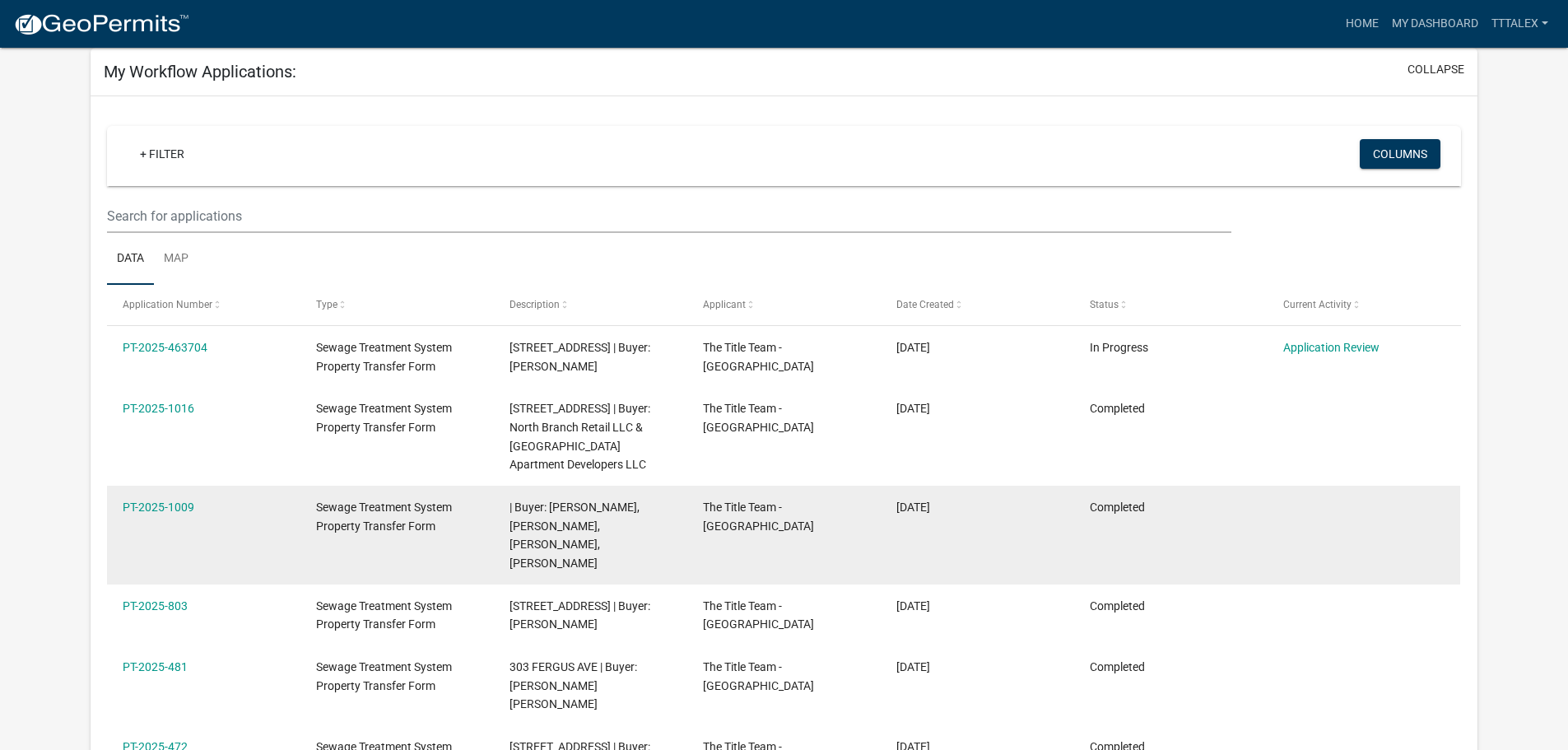
scroll to position [54, 0]
